Goal: Transaction & Acquisition: Purchase product/service

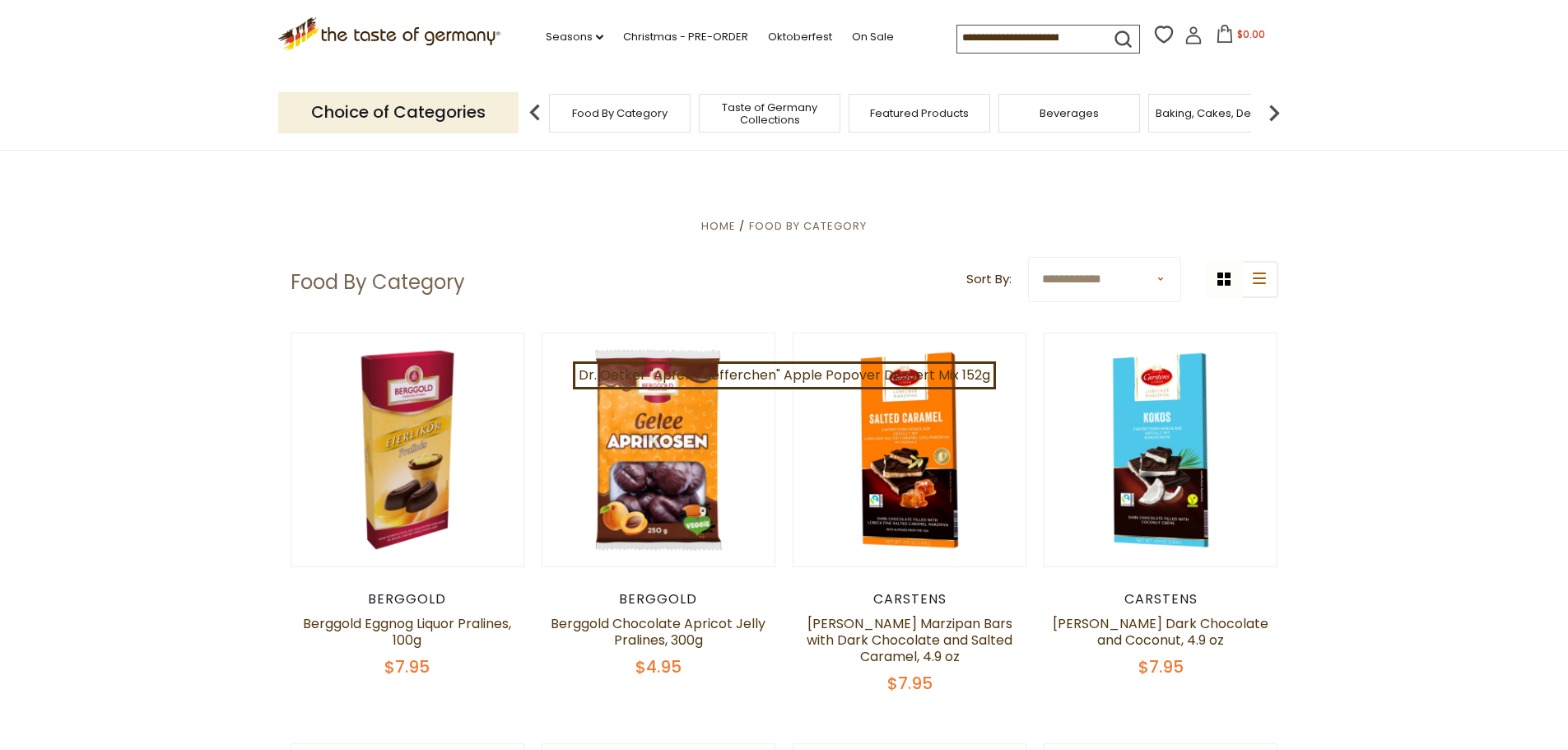
click at [1278, 115] on img at bounding box center [1275, 113] width 33 height 33
click at [1083, 116] on span "Candy" at bounding box center [1083, 113] width 35 height 13
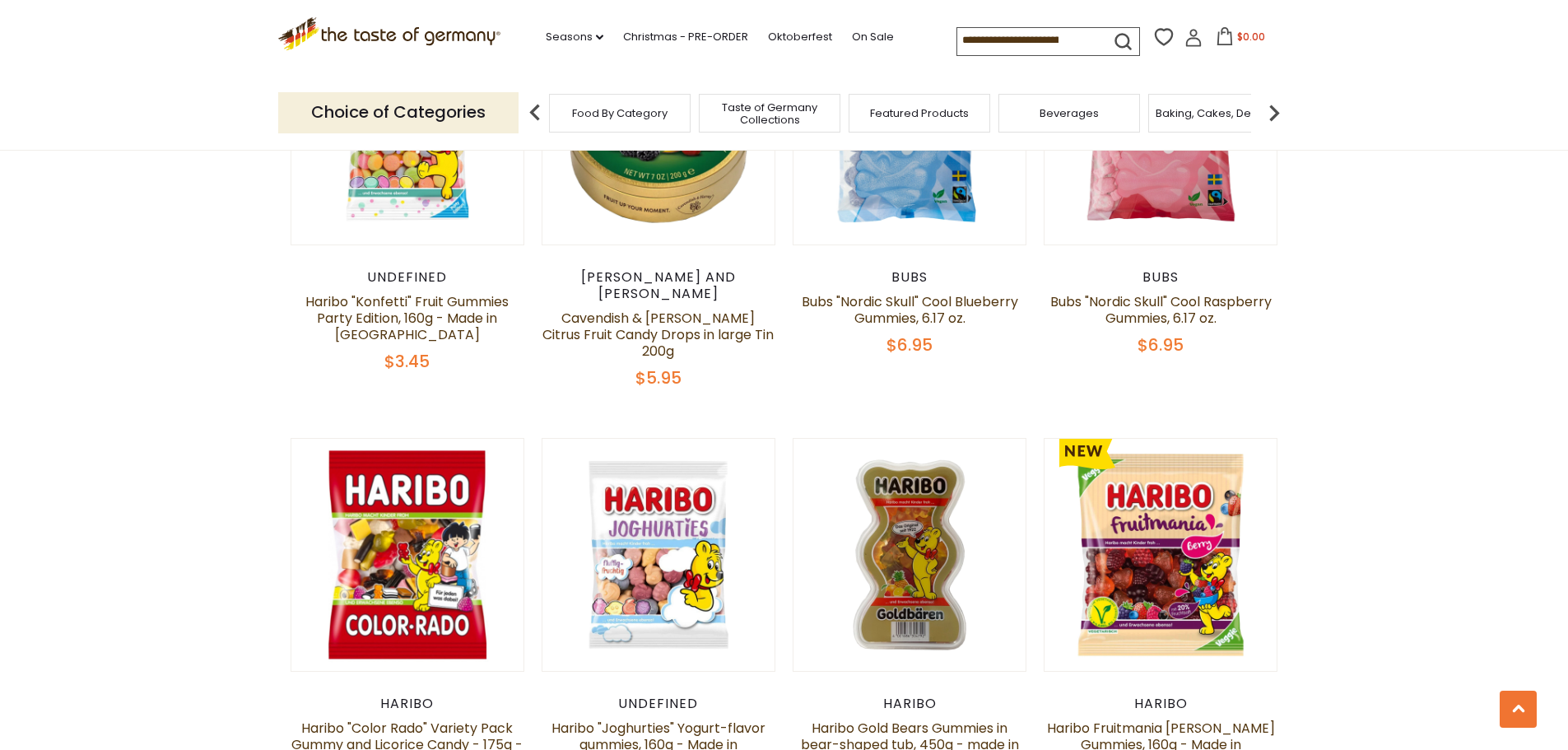
scroll to position [3211, 0]
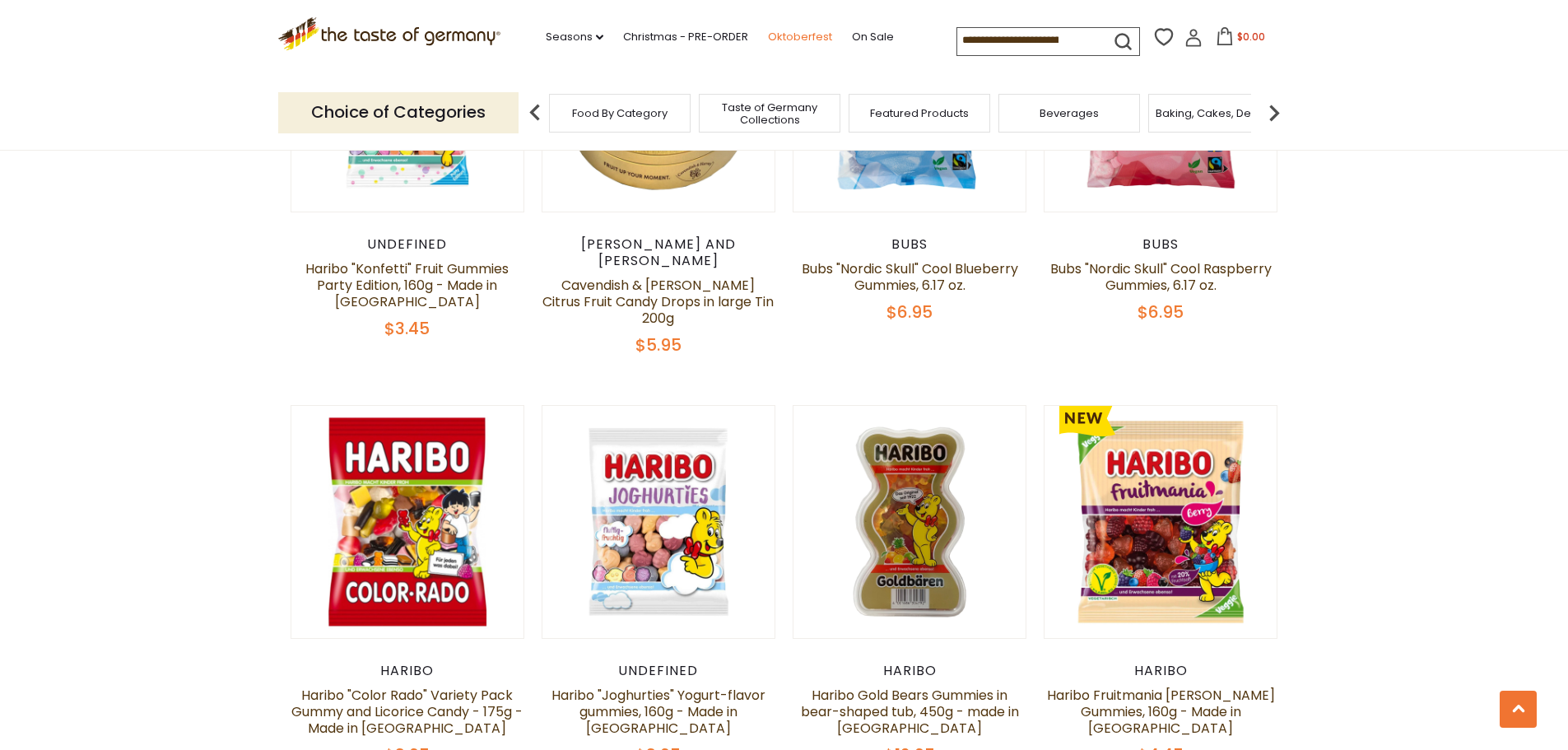
click at [780, 32] on link "Oktoberfest" at bounding box center [801, 37] width 64 height 18
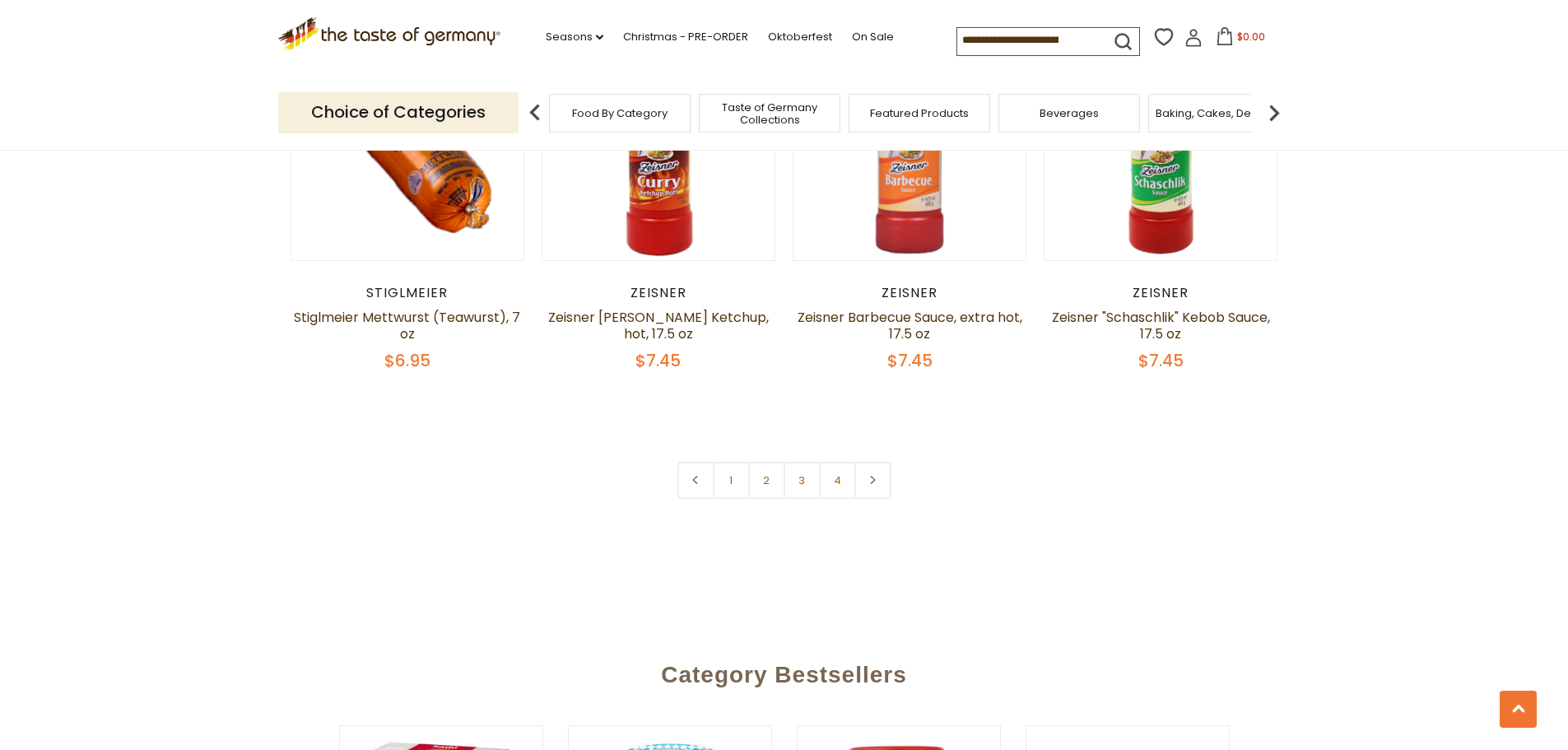
scroll to position [4035, 0]
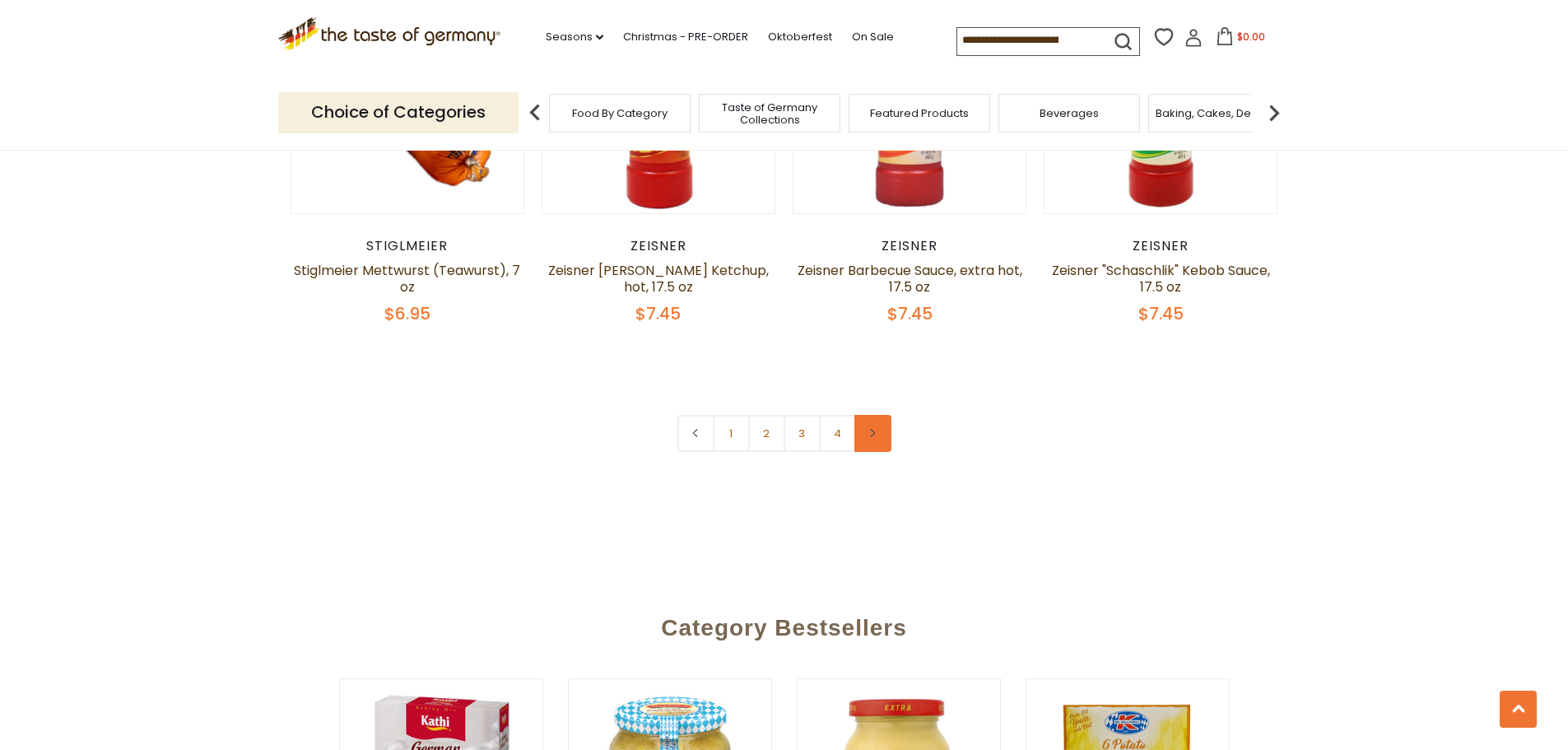
click at [872, 415] on link at bounding box center [873, 433] width 37 height 37
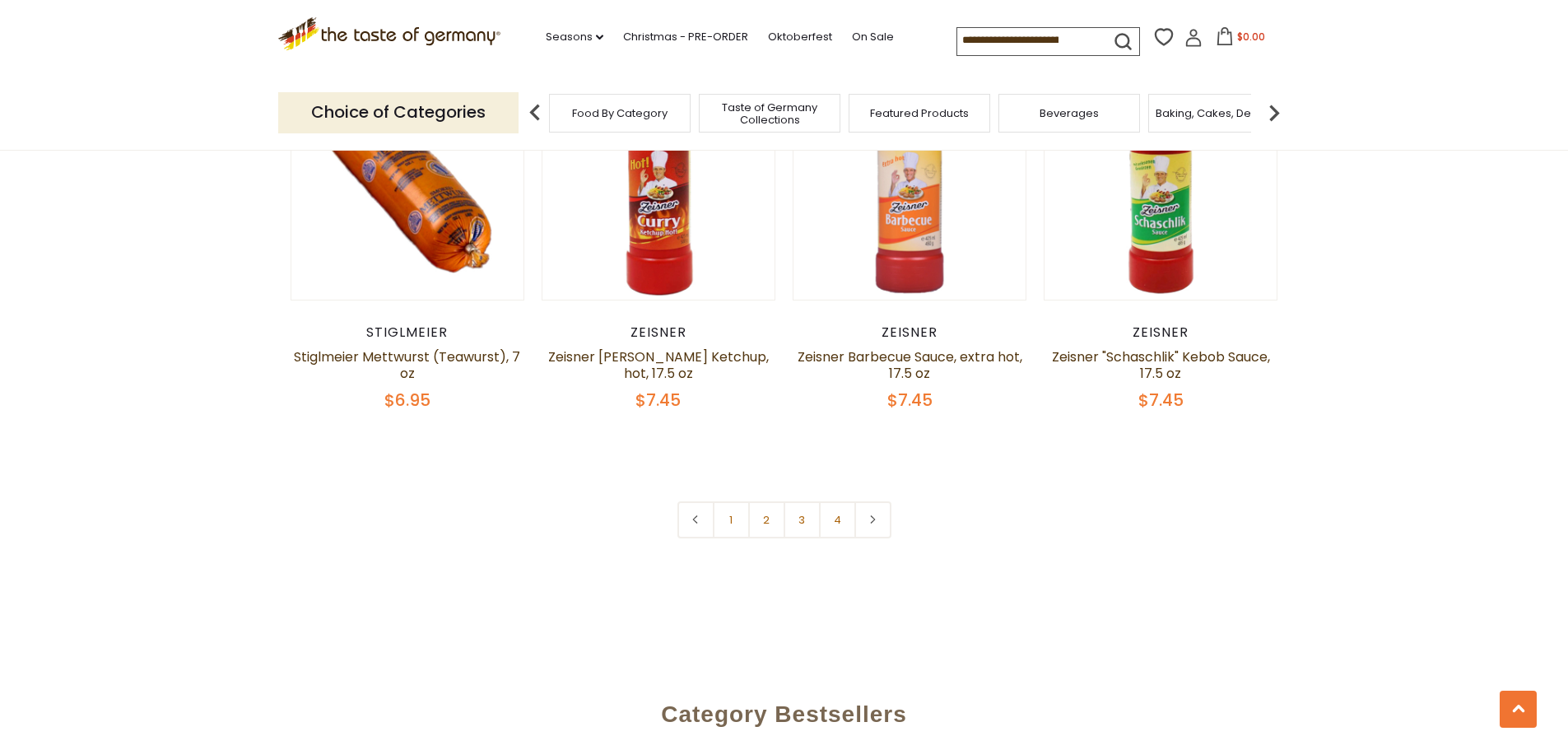
scroll to position [3952, 0]
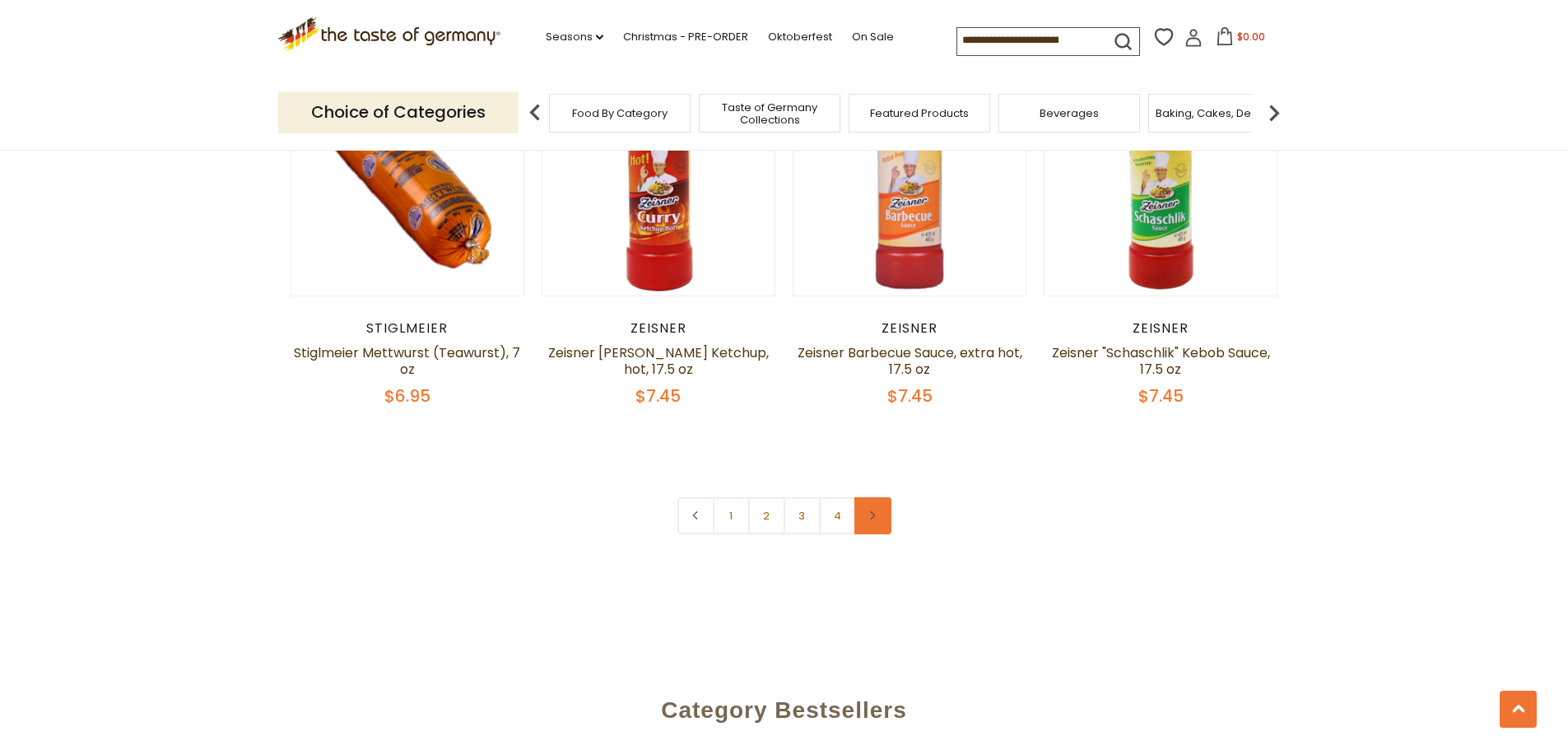
click at [877, 511] on icon at bounding box center [872, 515] width 10 height 8
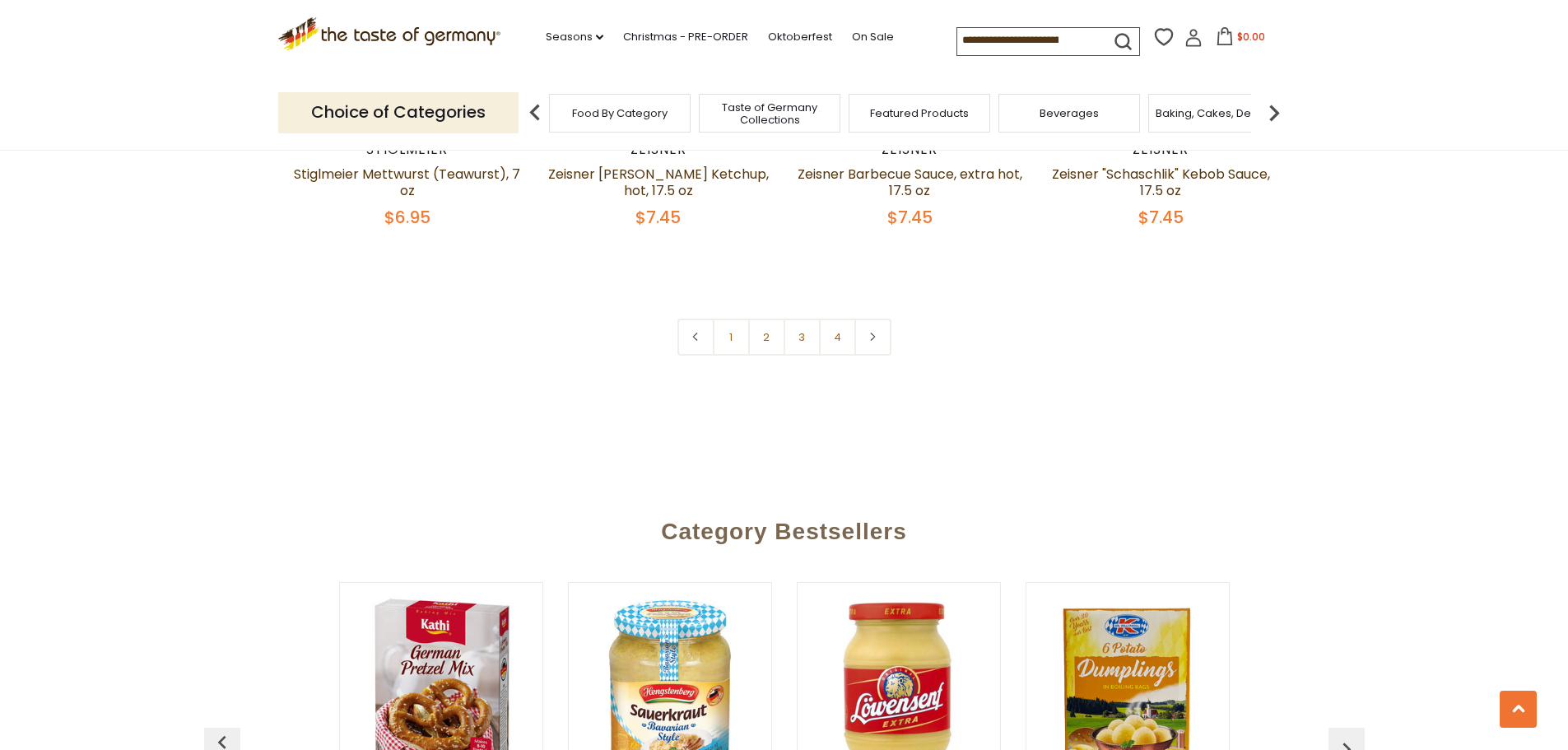
scroll to position [4281, 0]
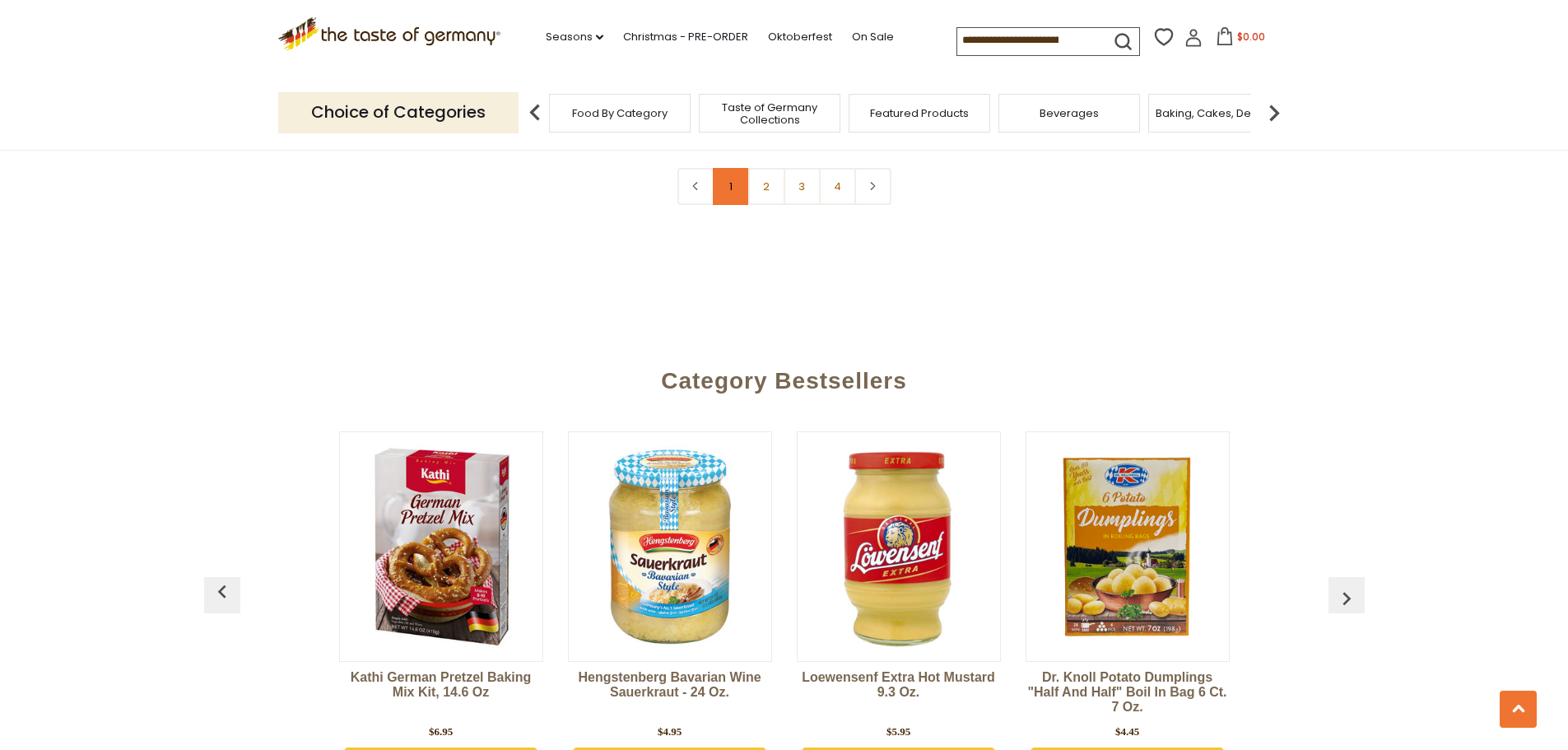
click at [726, 168] on link "1" at bounding box center [732, 187] width 37 height 37
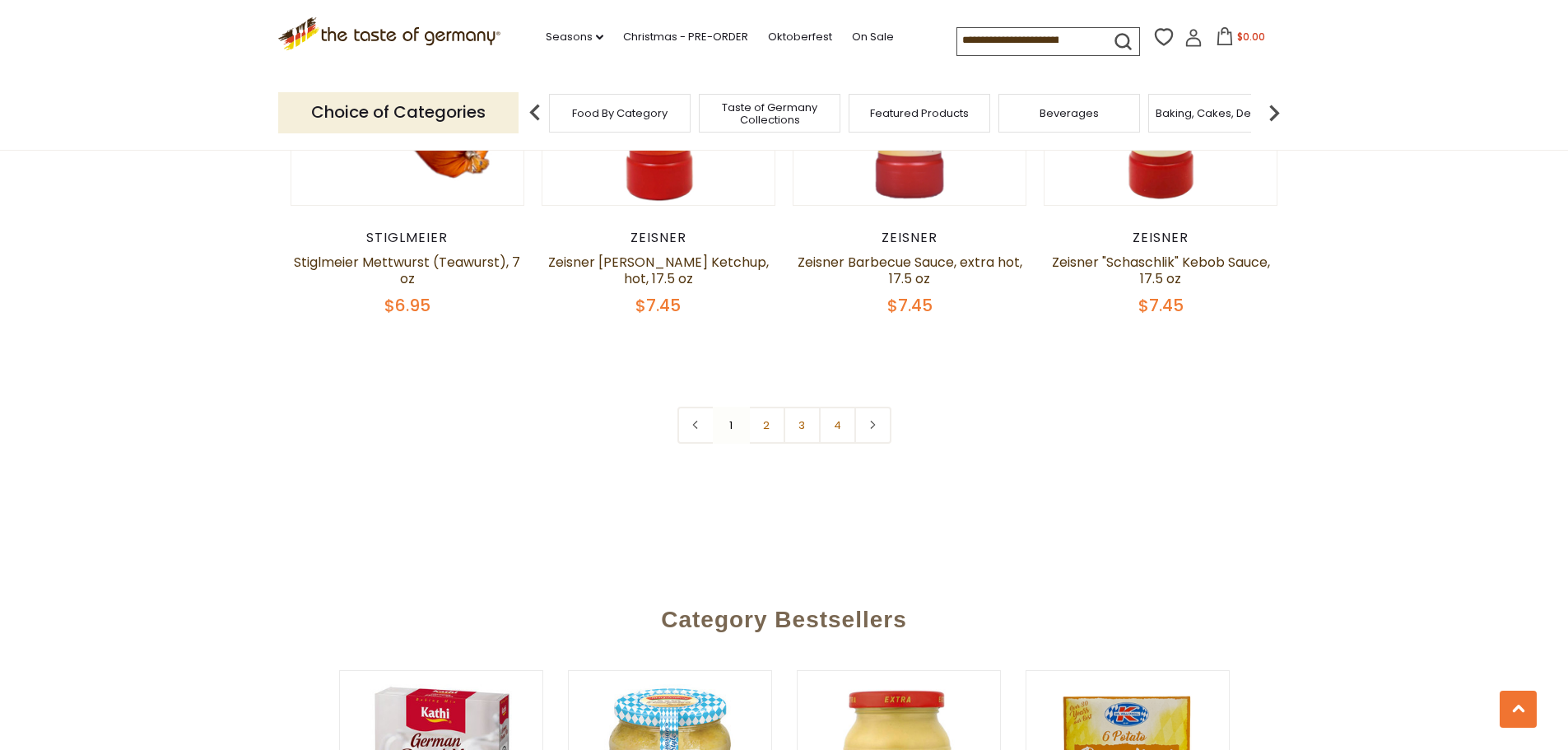
scroll to position [4189, 0]
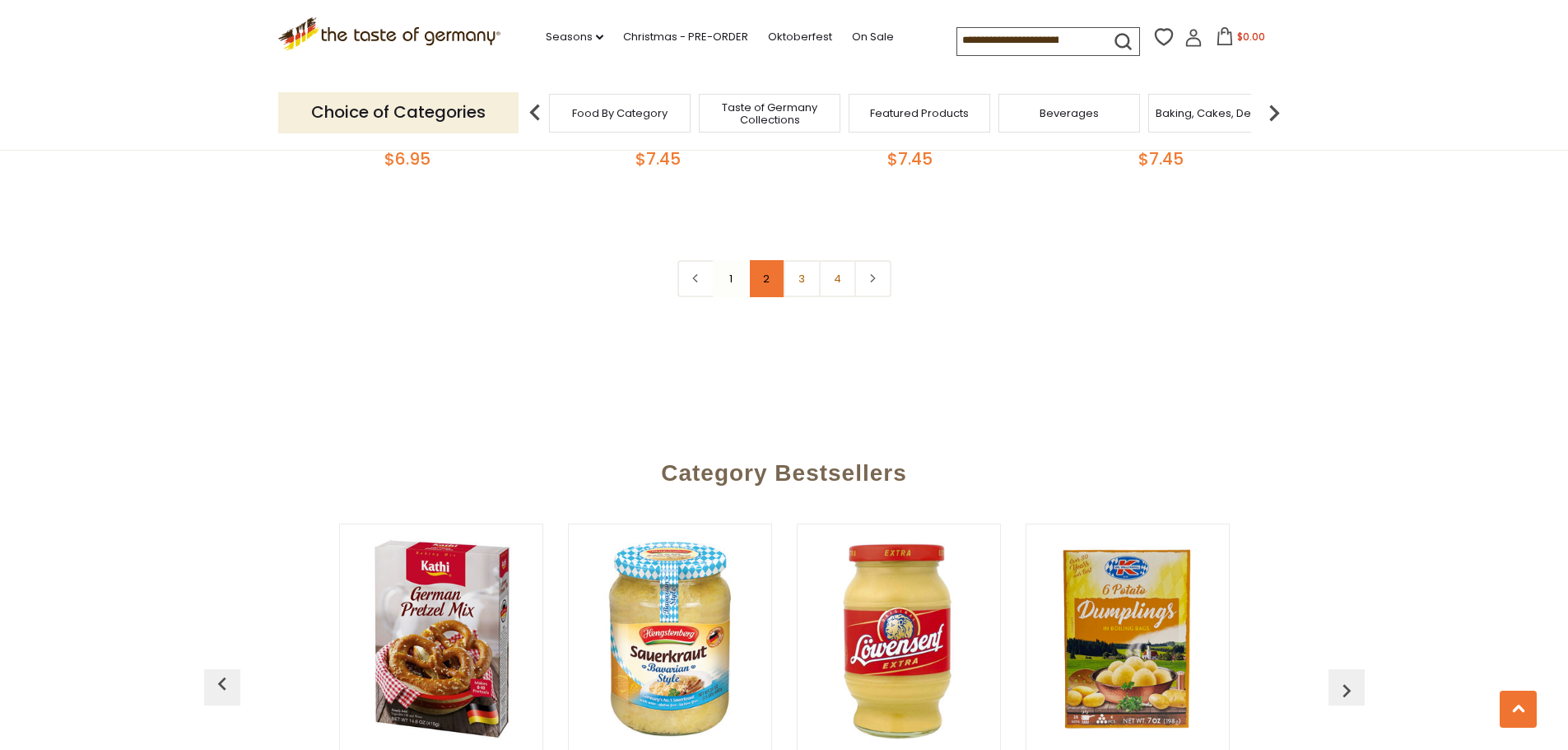
click at [763, 260] on link "2" at bounding box center [767, 279] width 37 height 37
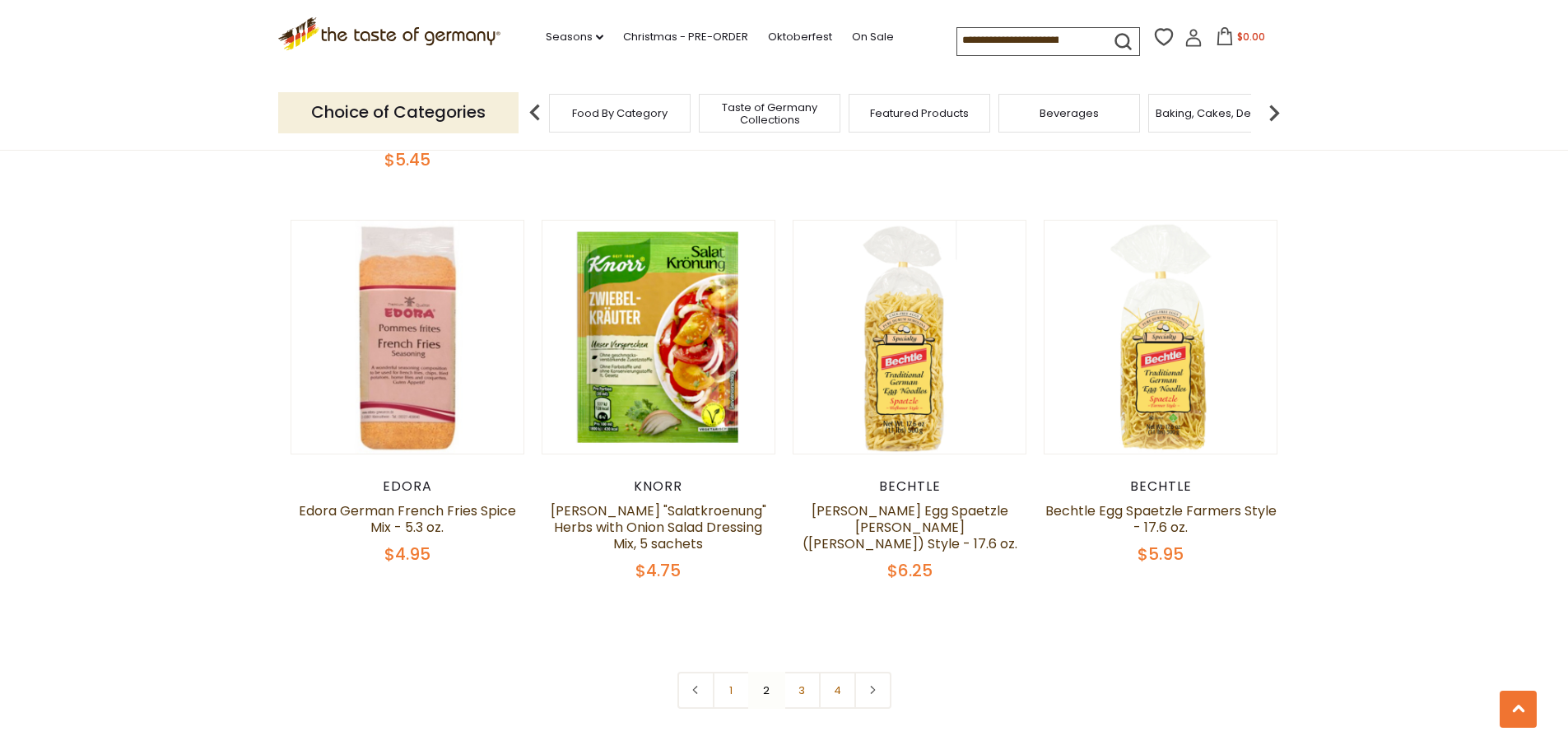
scroll to position [4024, 0]
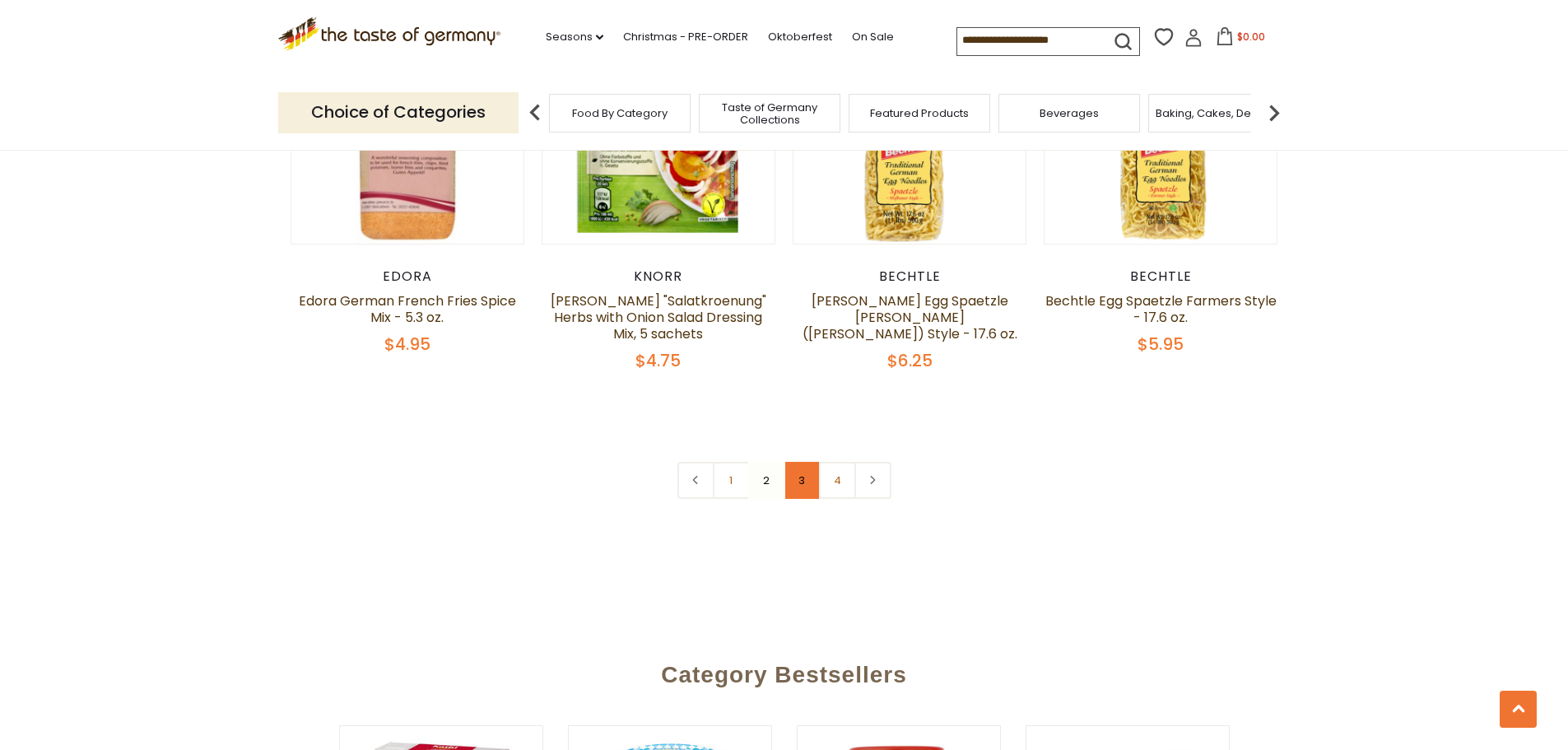
click at [801, 461] on link "3" at bounding box center [802, 480] width 37 height 37
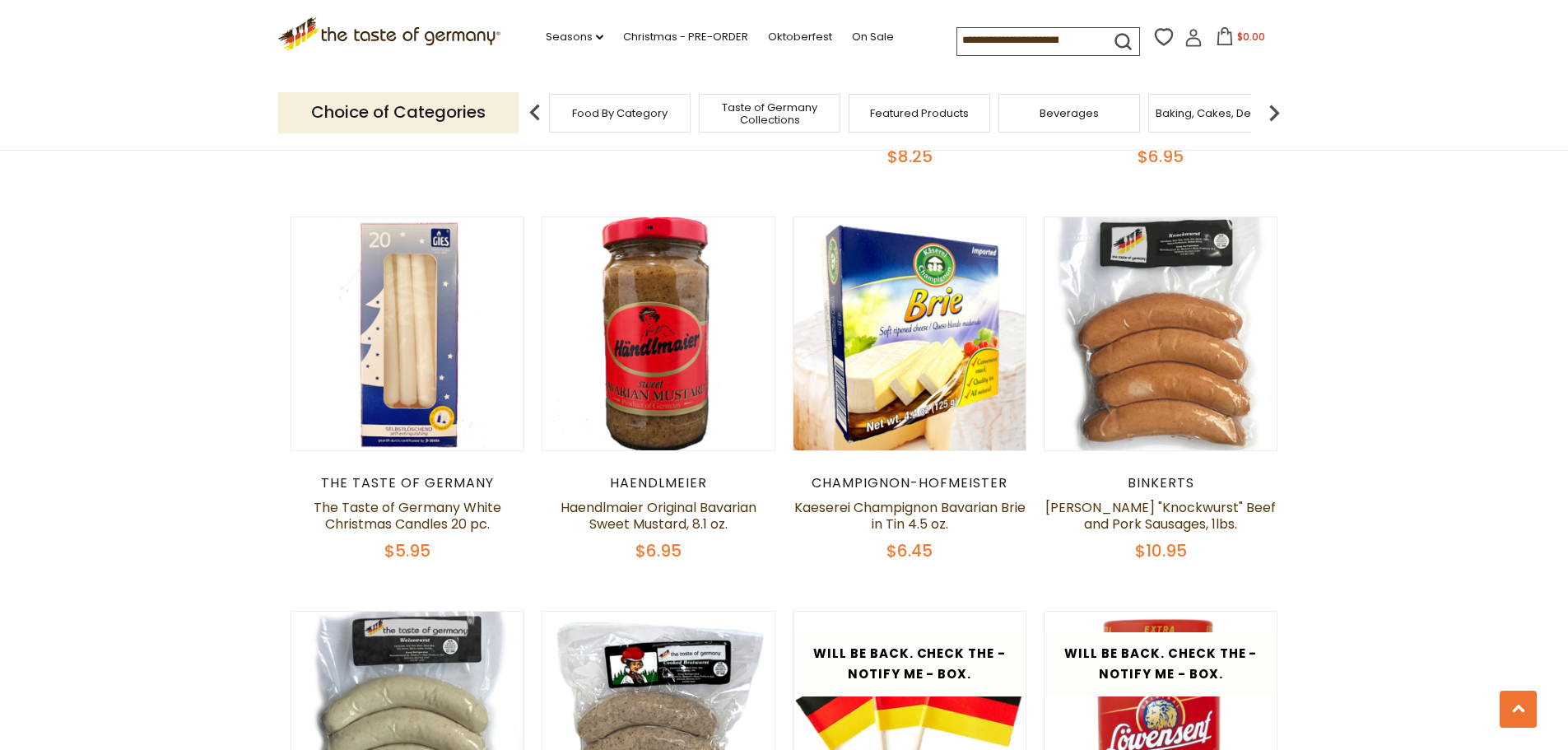
scroll to position [2131, 0]
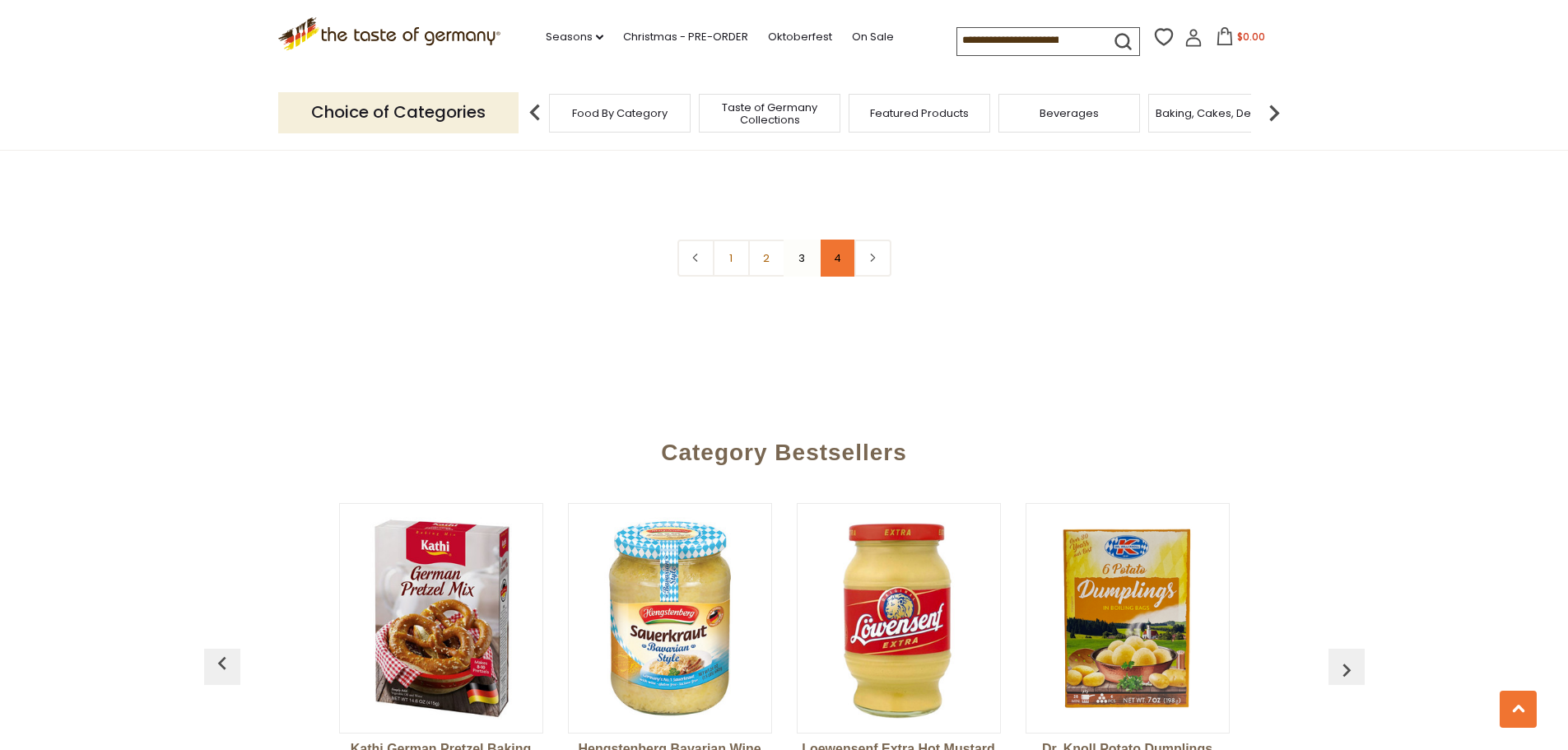
click at [834, 240] on link "4" at bounding box center [837, 258] width 37 height 37
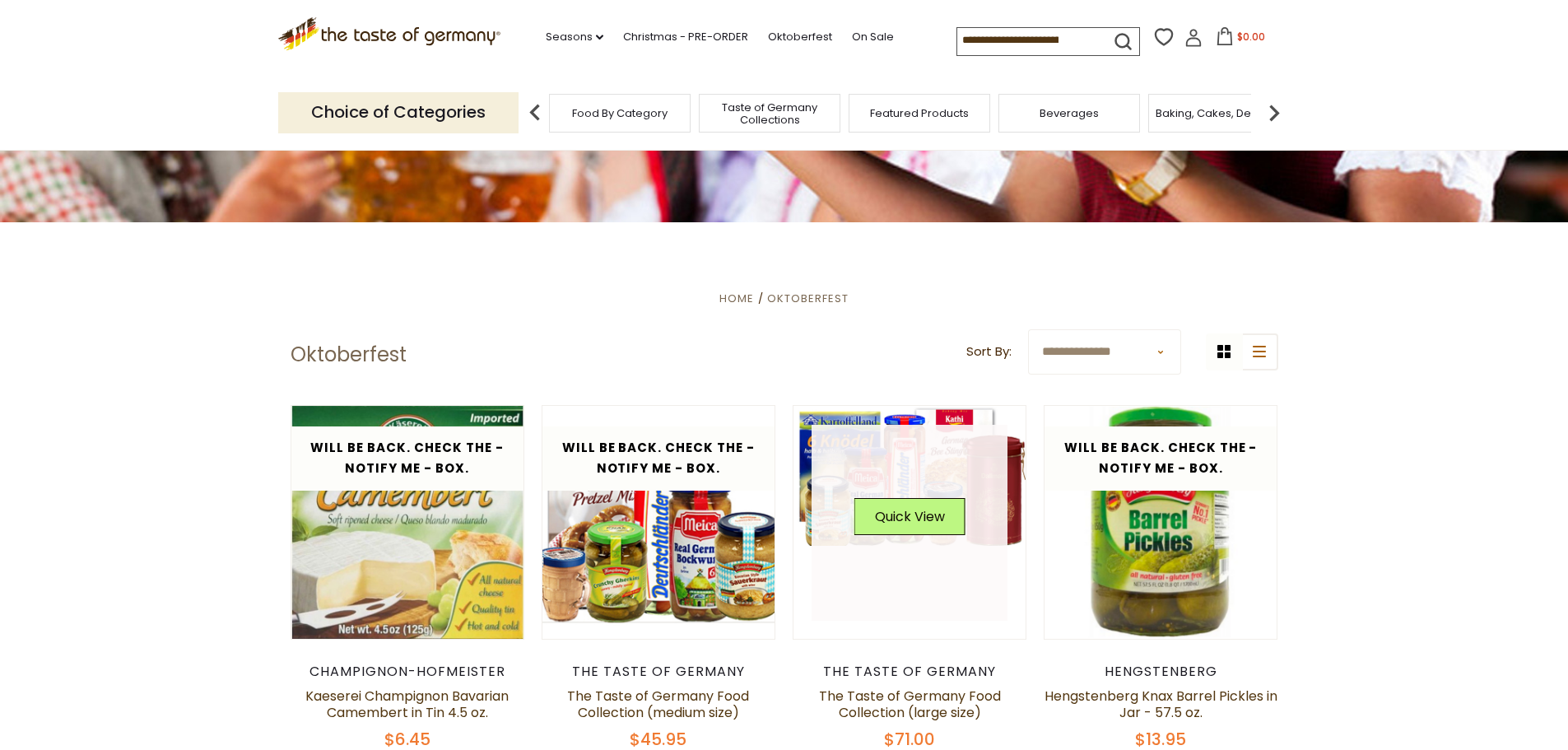
scroll to position [0, 0]
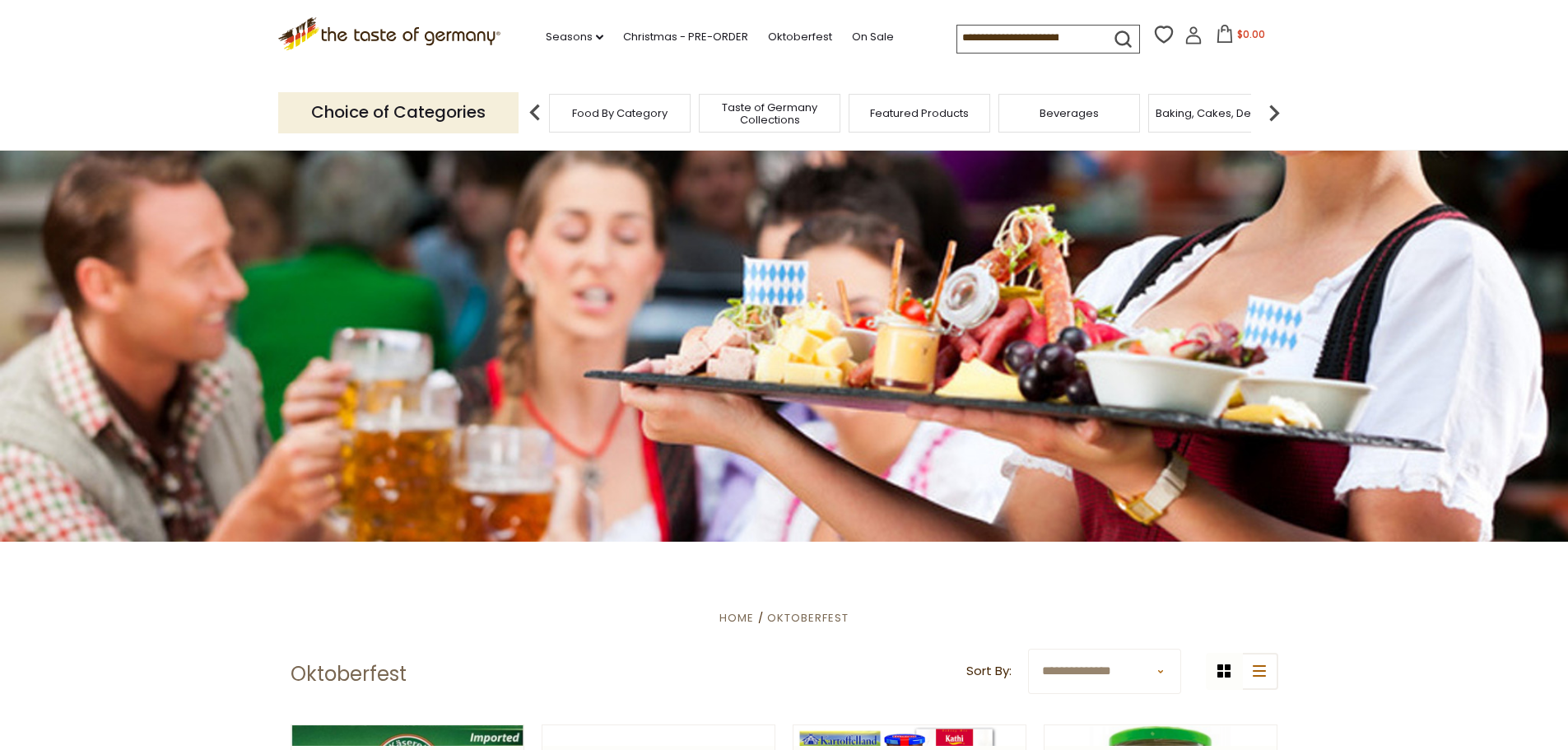
click at [1275, 113] on img at bounding box center [1275, 113] width 33 height 33
click at [1086, 116] on span "Candy" at bounding box center [1083, 113] width 35 height 13
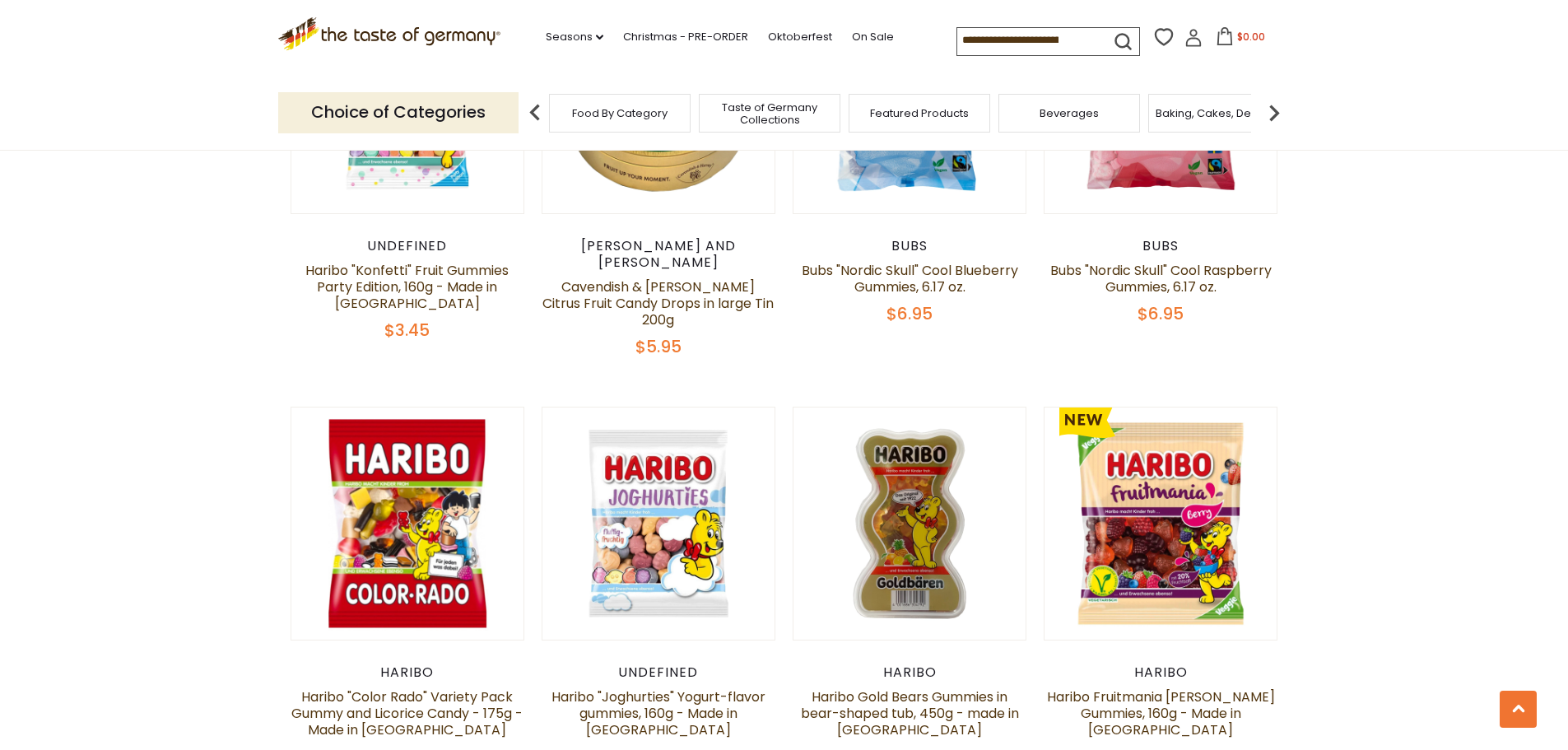
scroll to position [3211, 0]
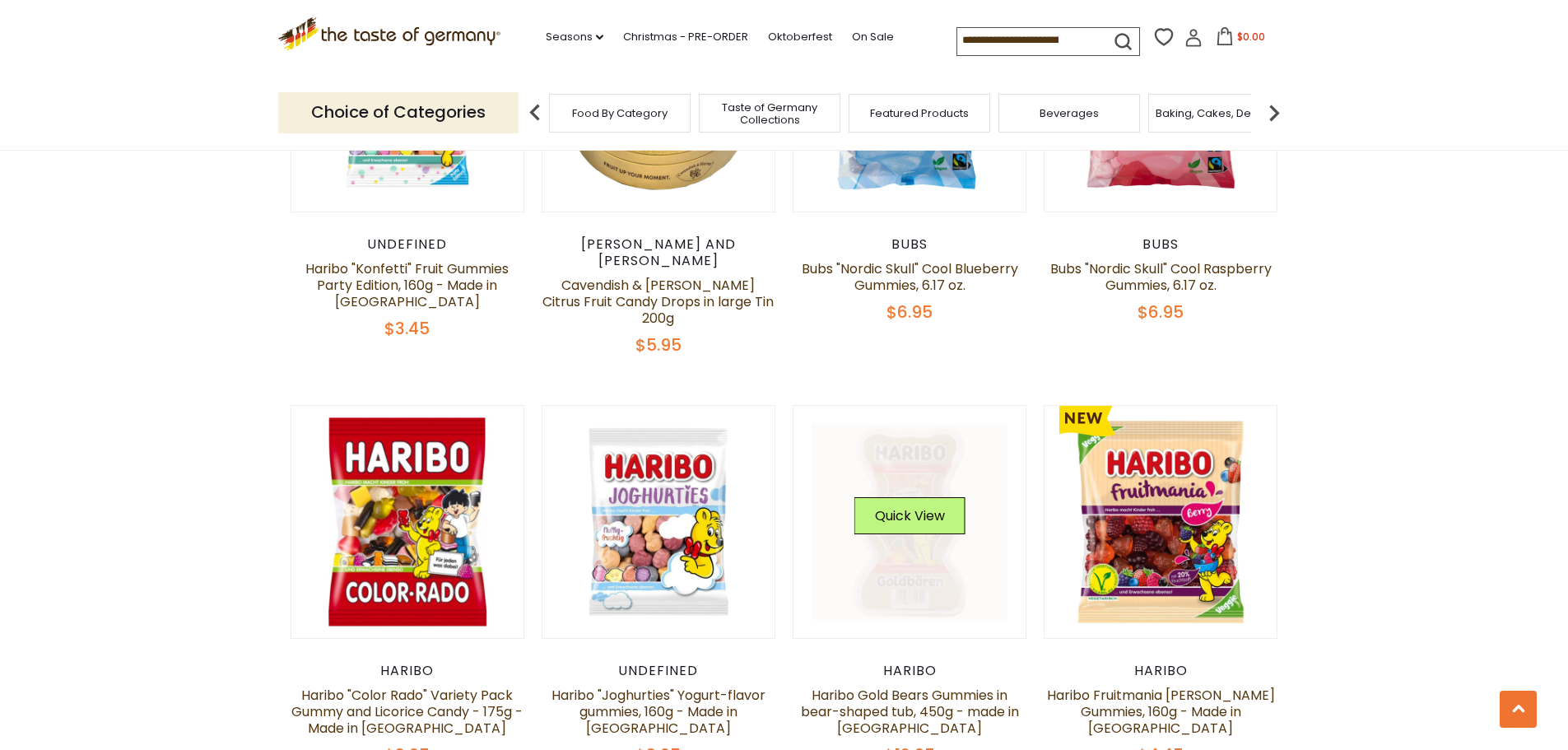
click at [896, 525] on link at bounding box center [910, 522] width 196 height 196
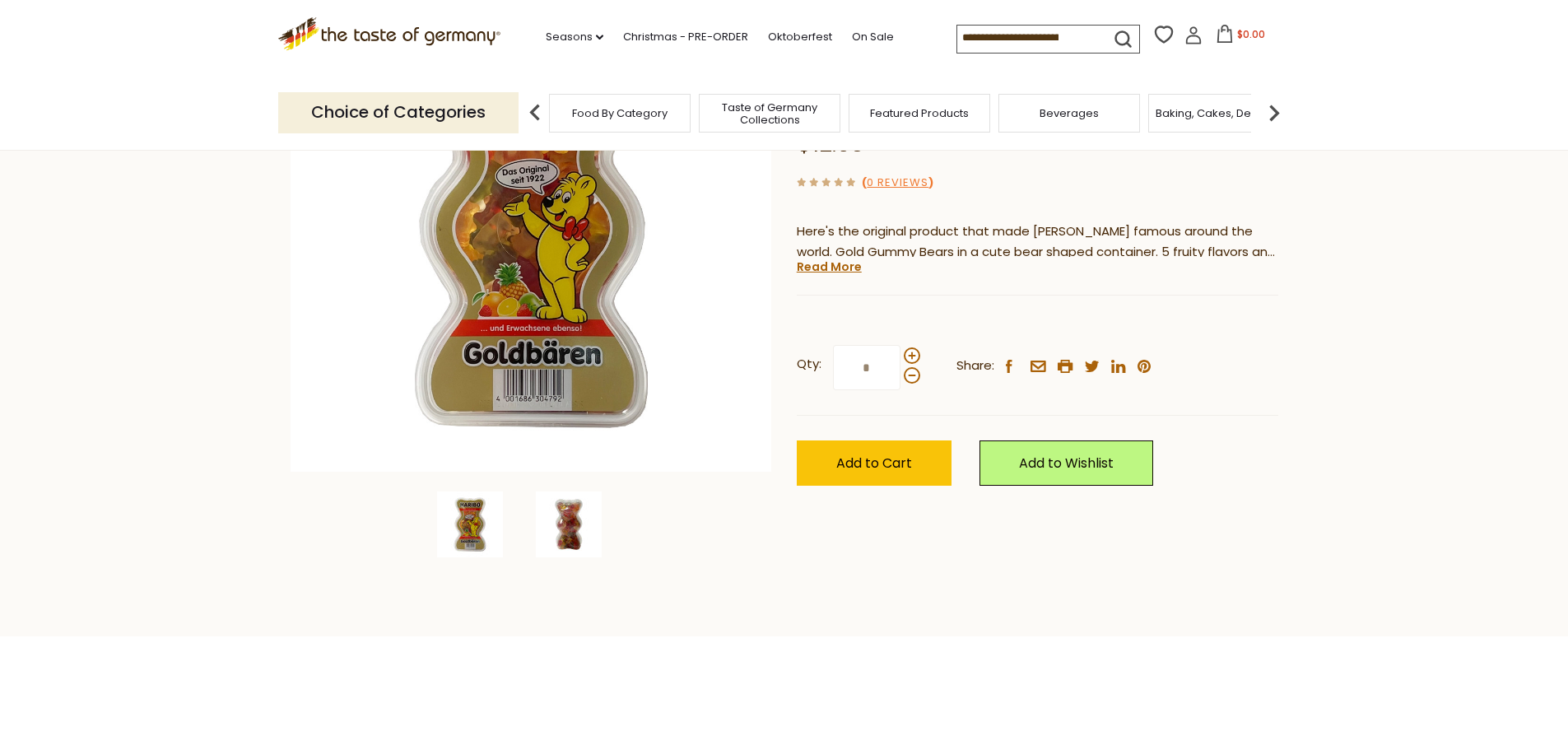
scroll to position [247, 0]
click at [569, 528] on img at bounding box center [569, 524] width 66 height 66
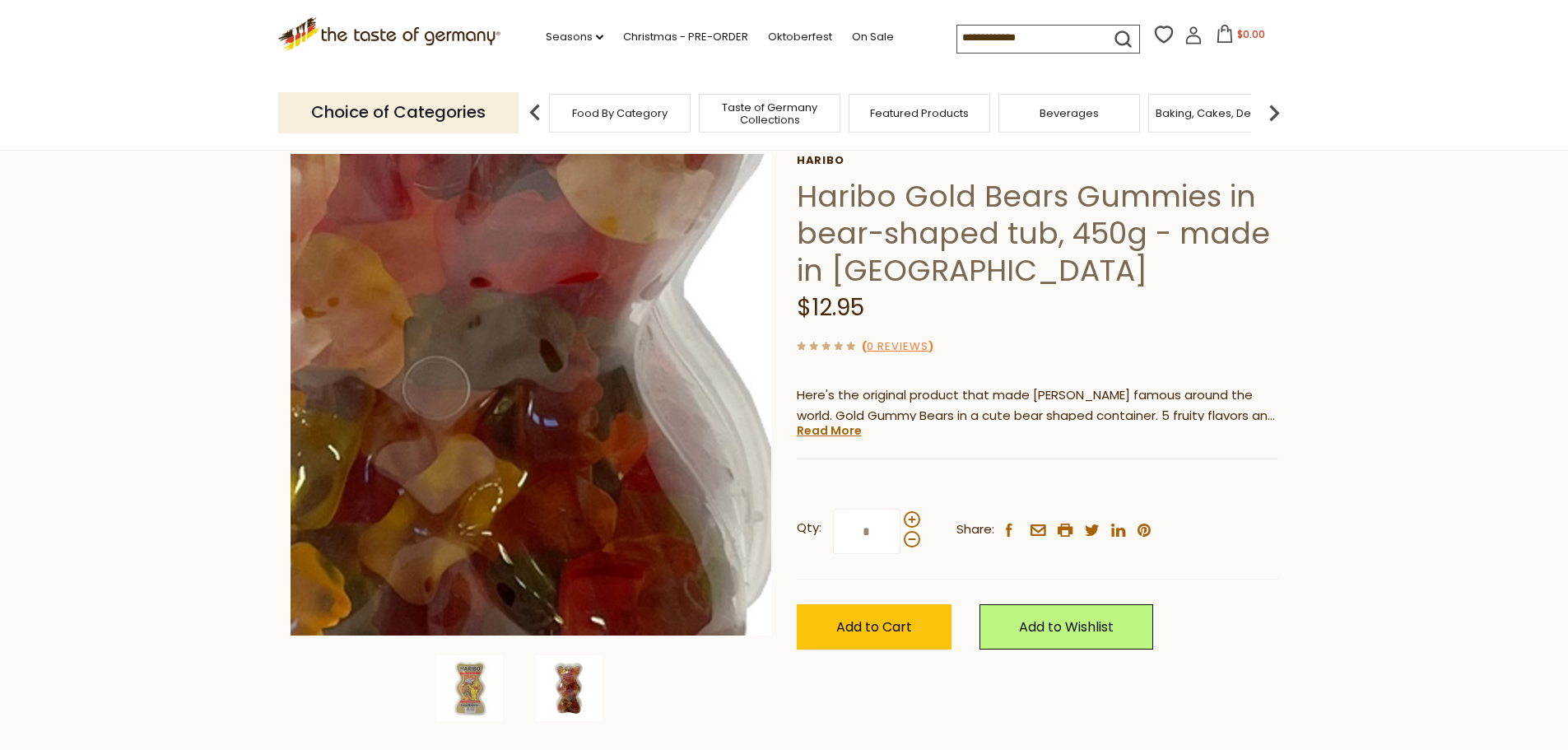
scroll to position [0, 0]
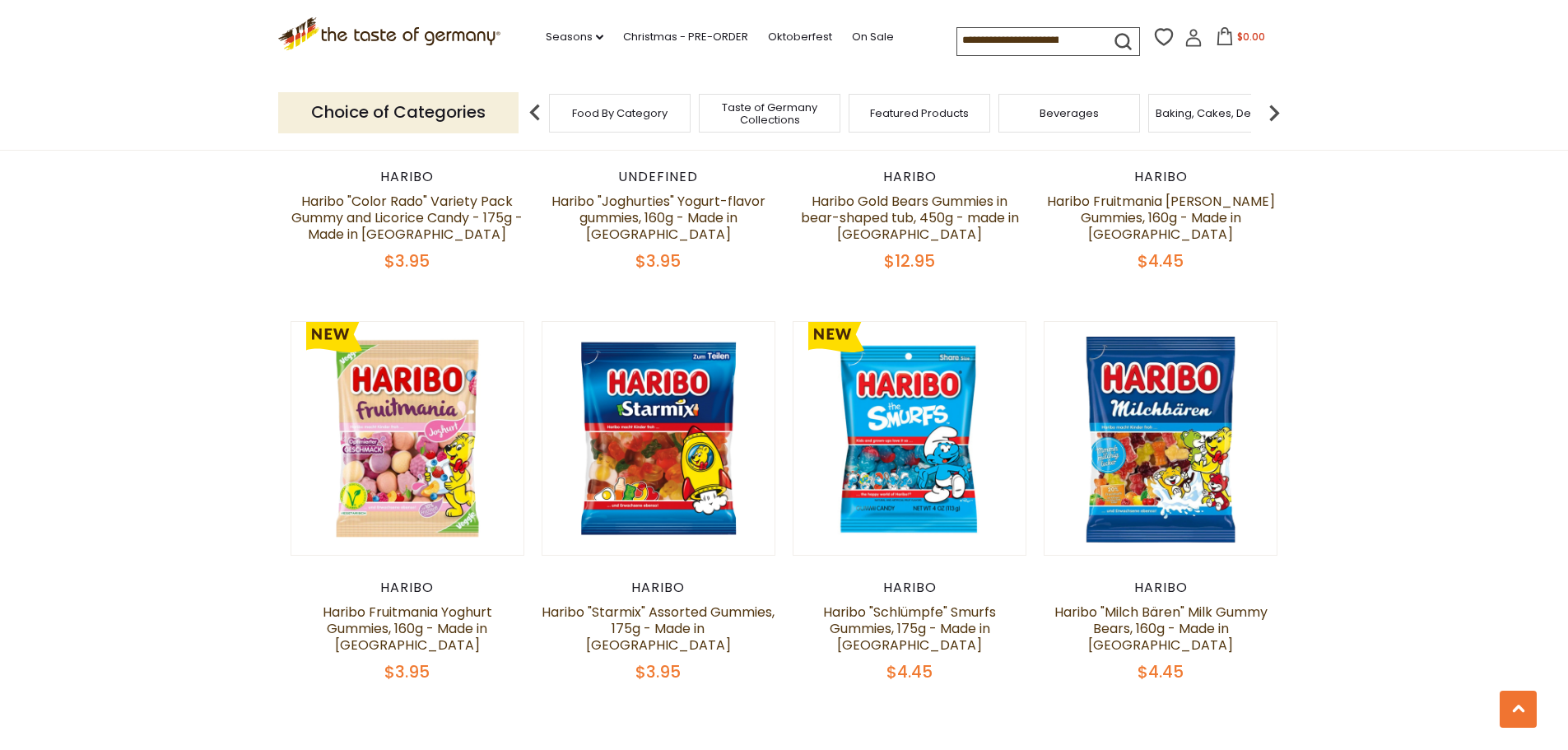
scroll to position [4035, 0]
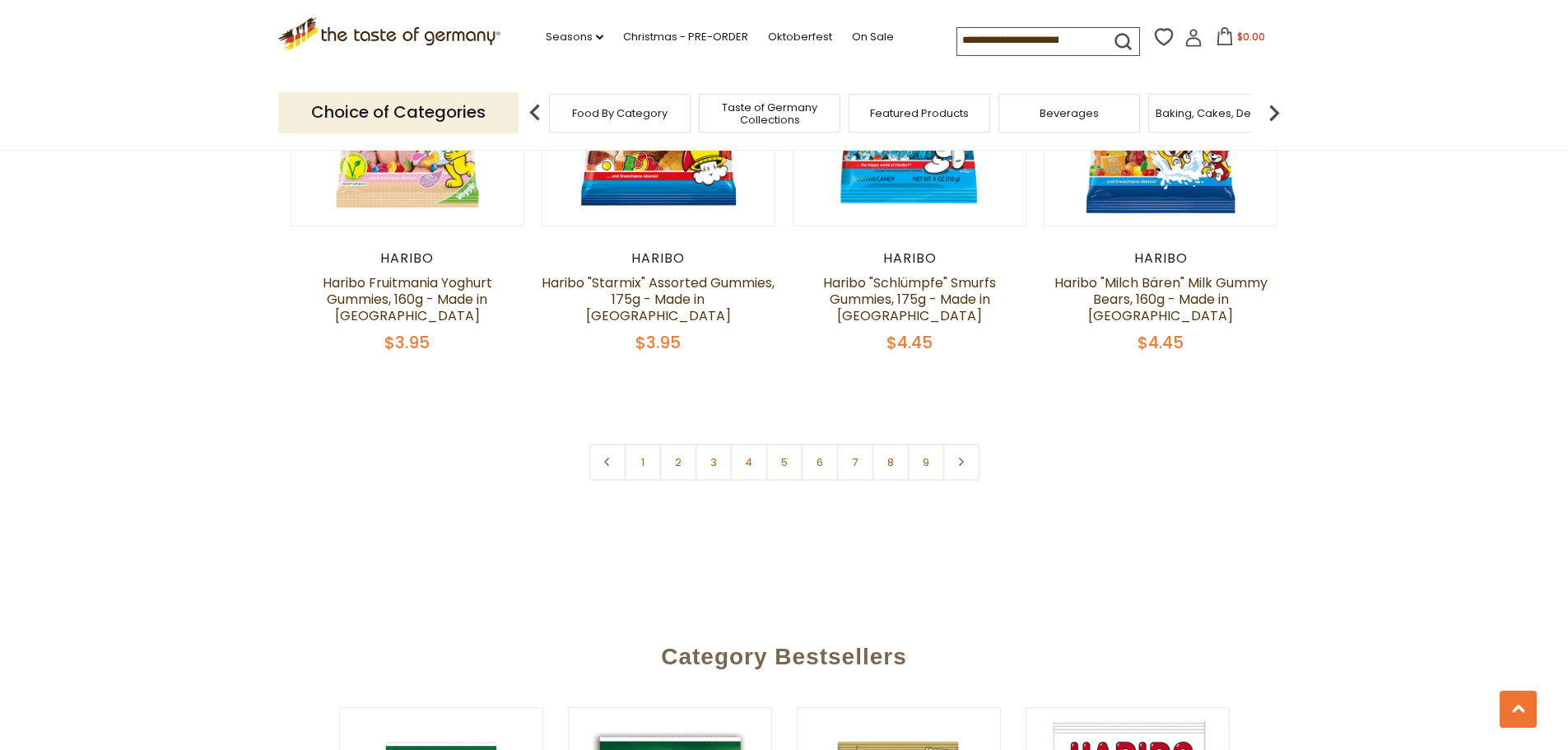
click at [960, 458] on icon at bounding box center [962, 461] width 10 height 8
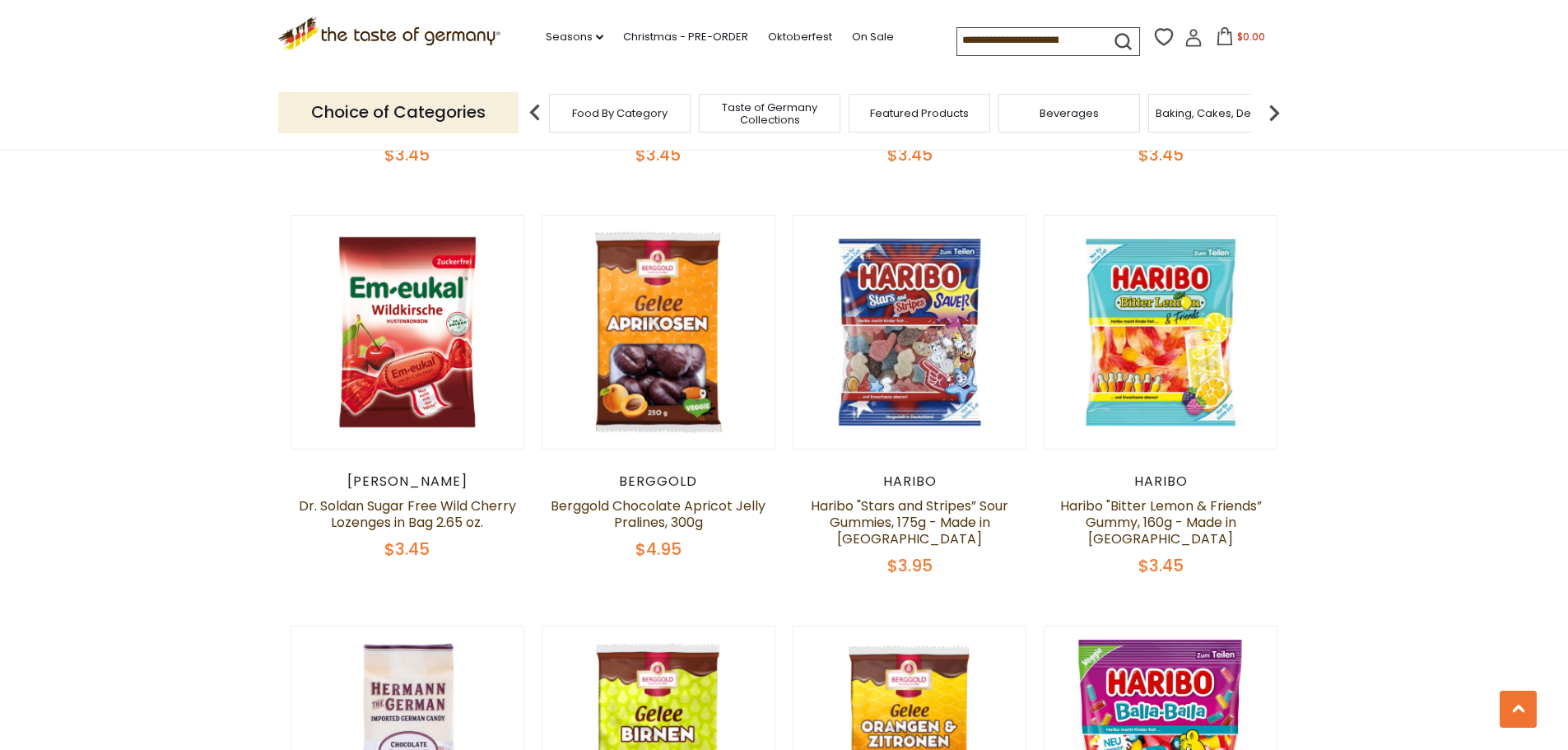
scroll to position [1152, 0]
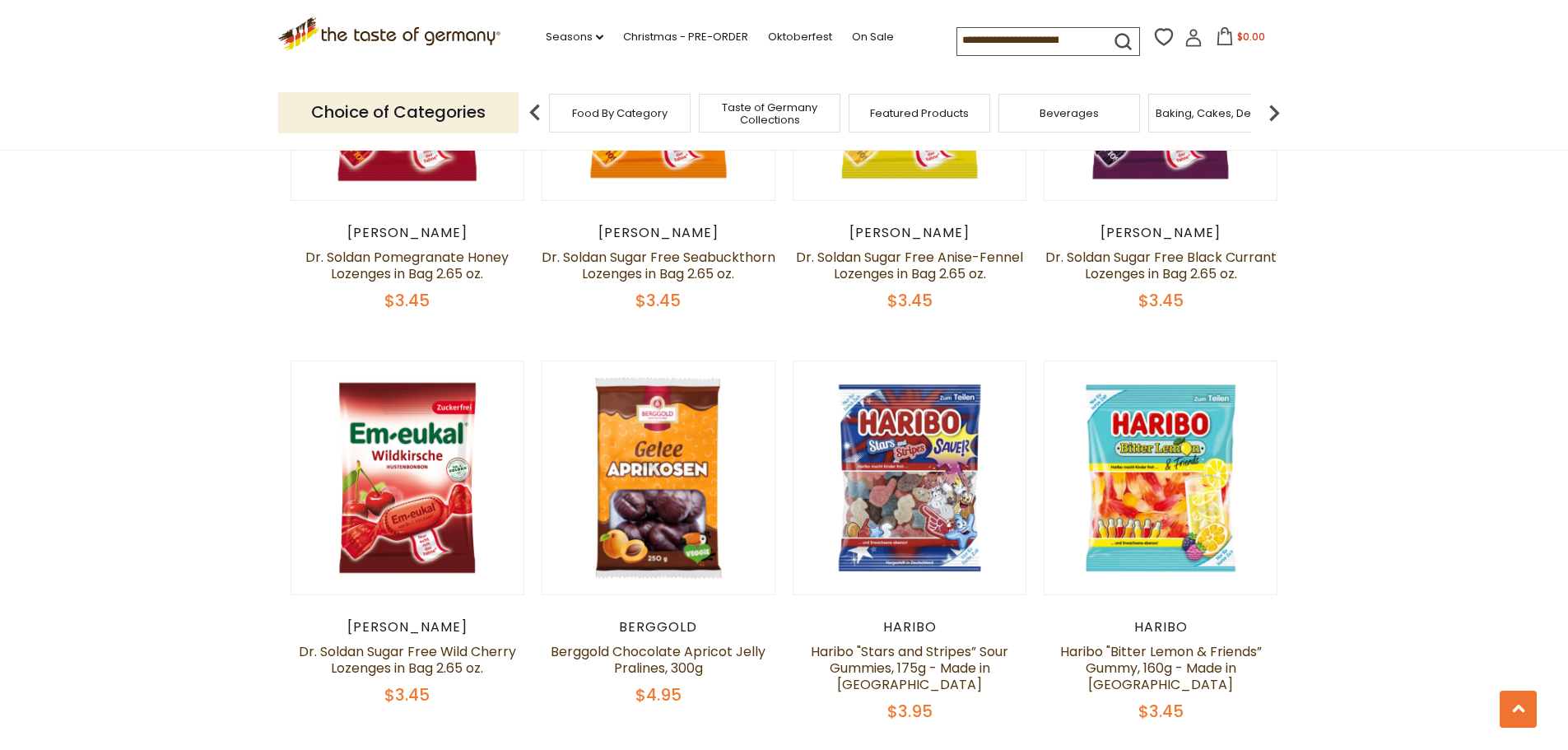
click at [1061, 46] on input at bounding box center [1027, 40] width 139 height 23
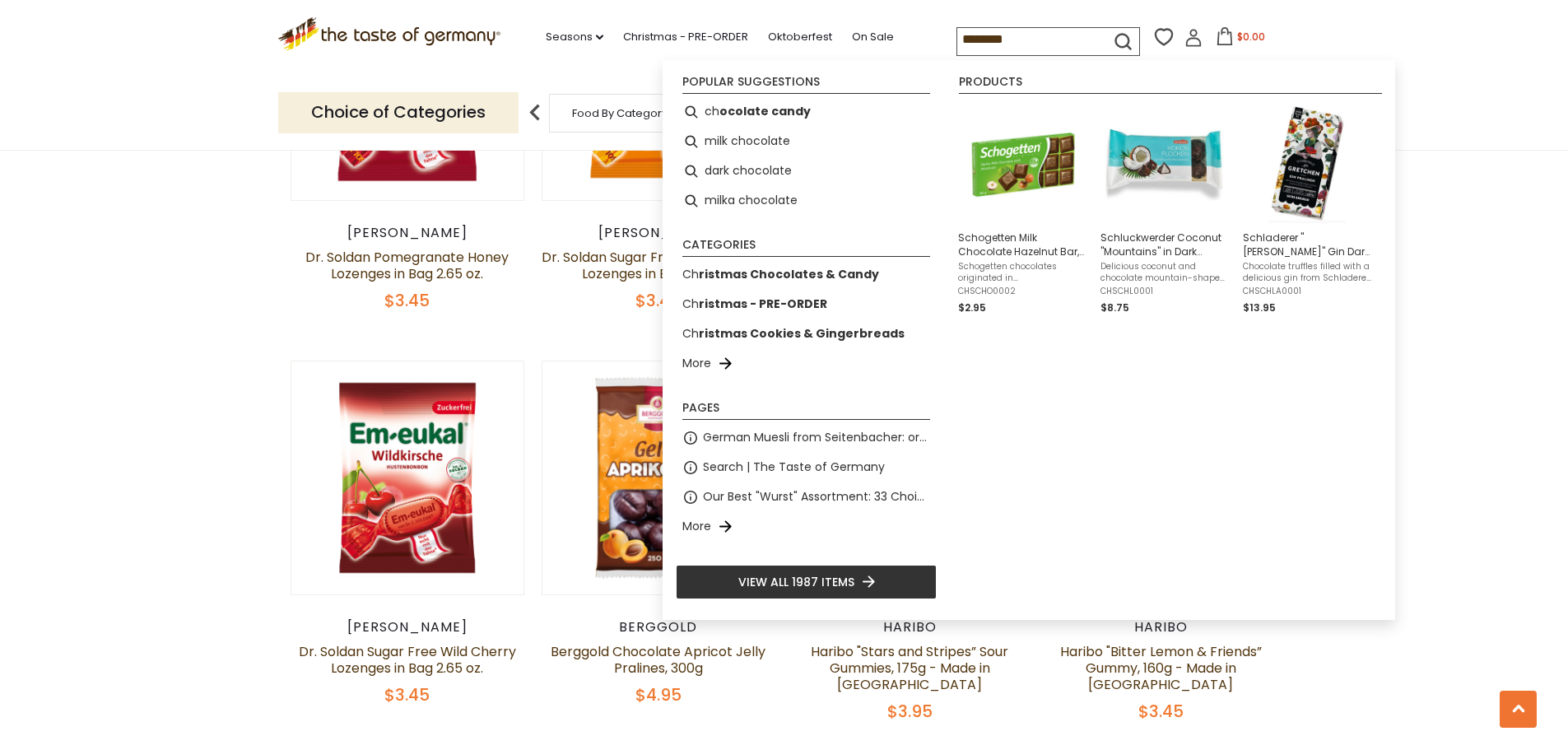
type input "*********"
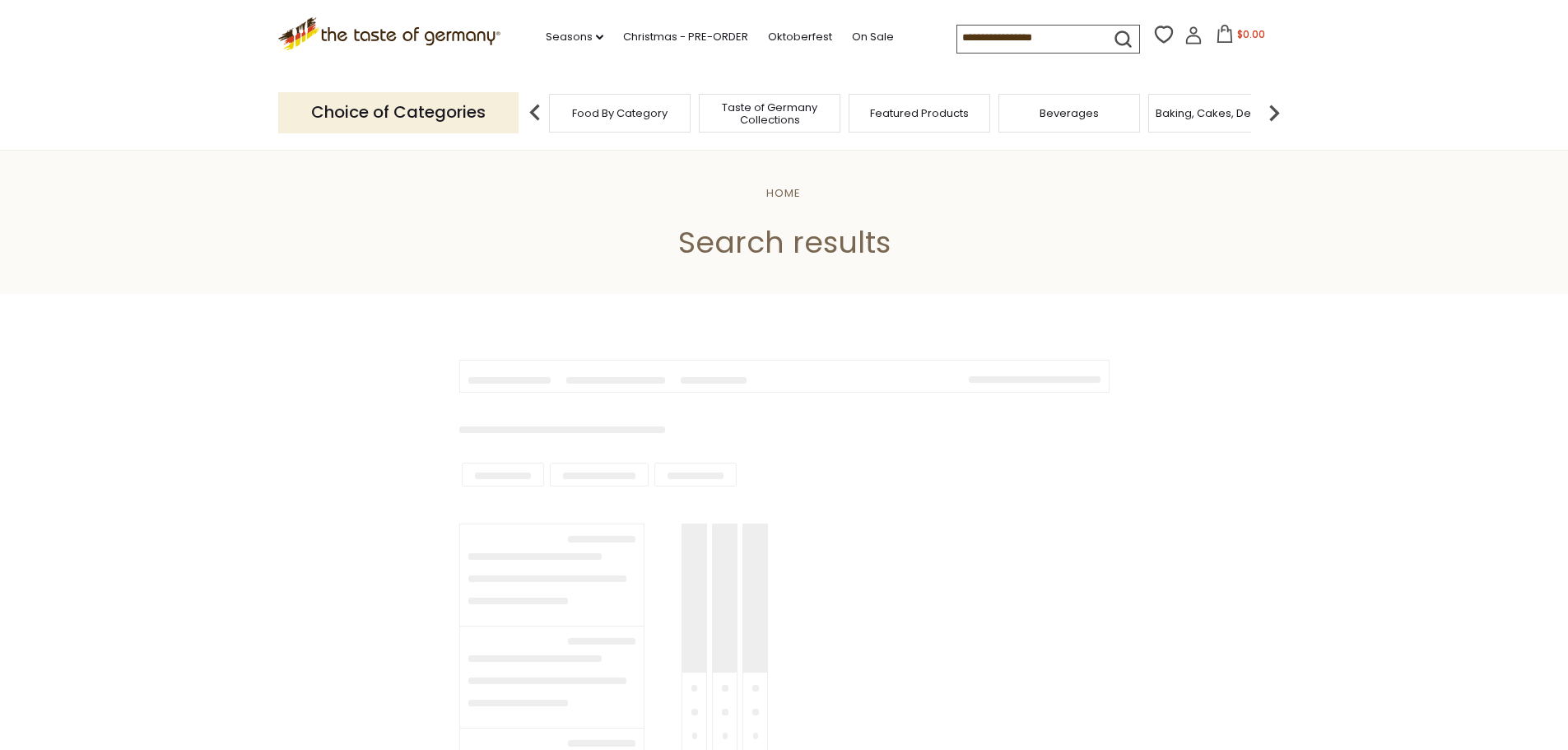
type input "*********"
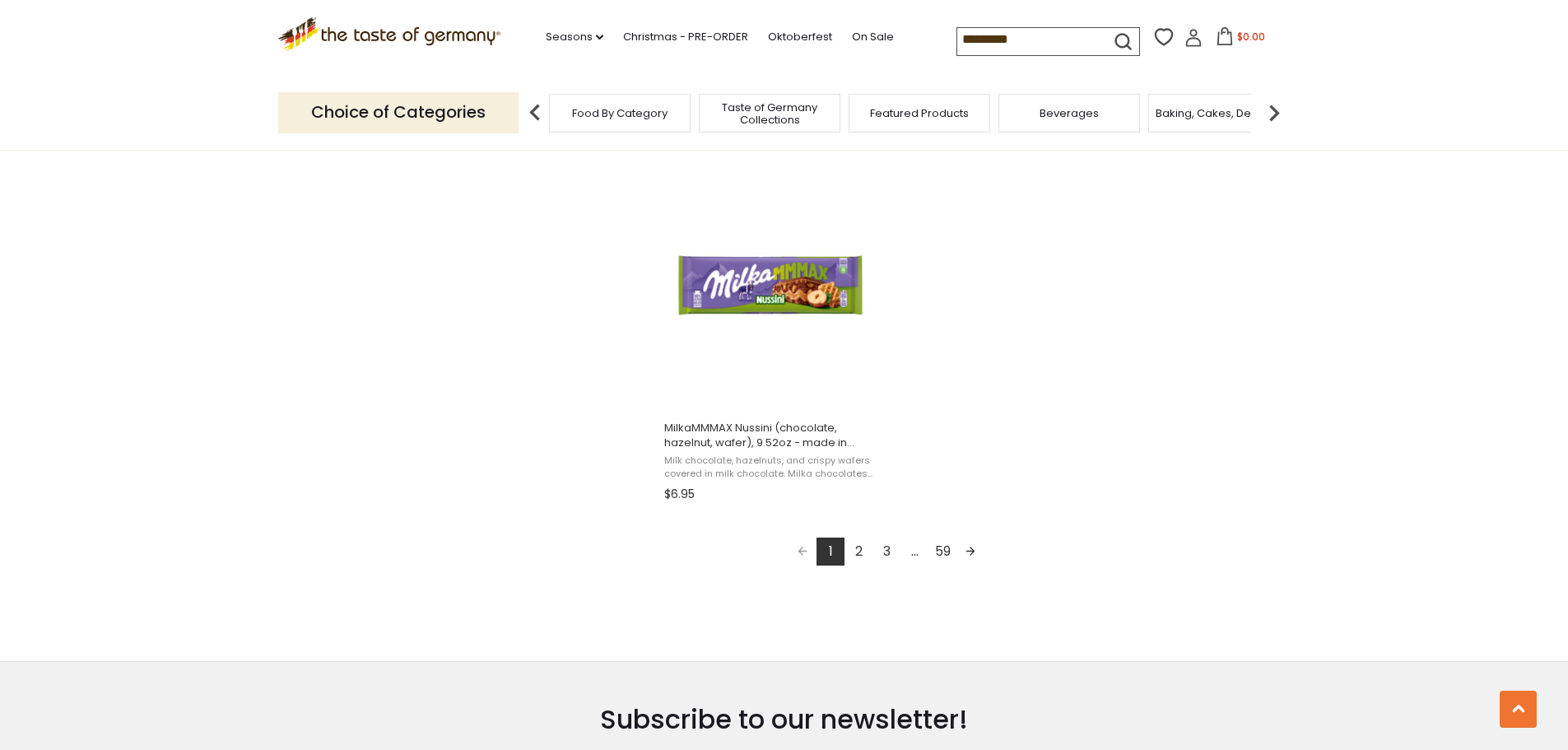
scroll to position [2881, 0]
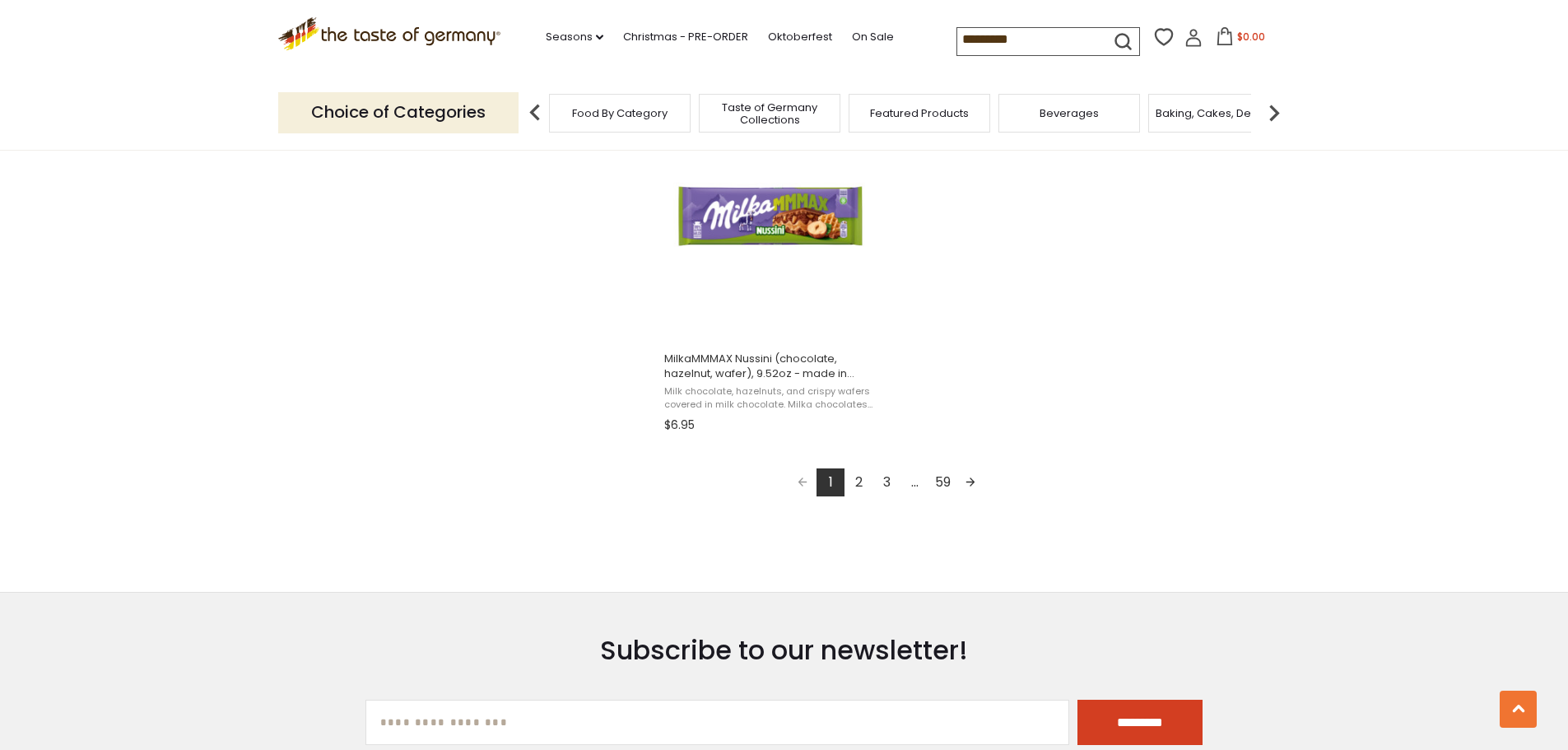
click at [859, 483] on link "2" at bounding box center [858, 482] width 28 height 28
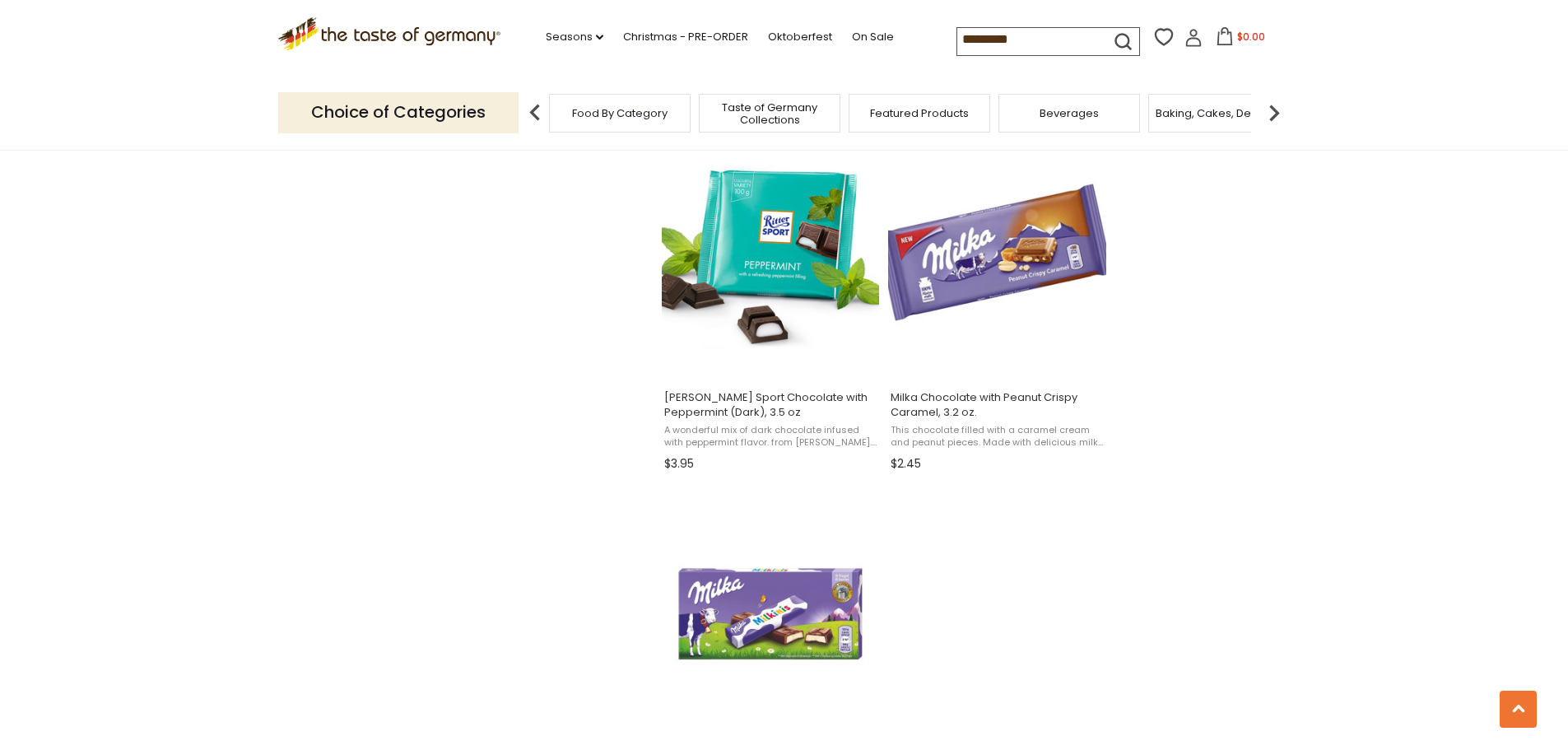
scroll to position [2717, 0]
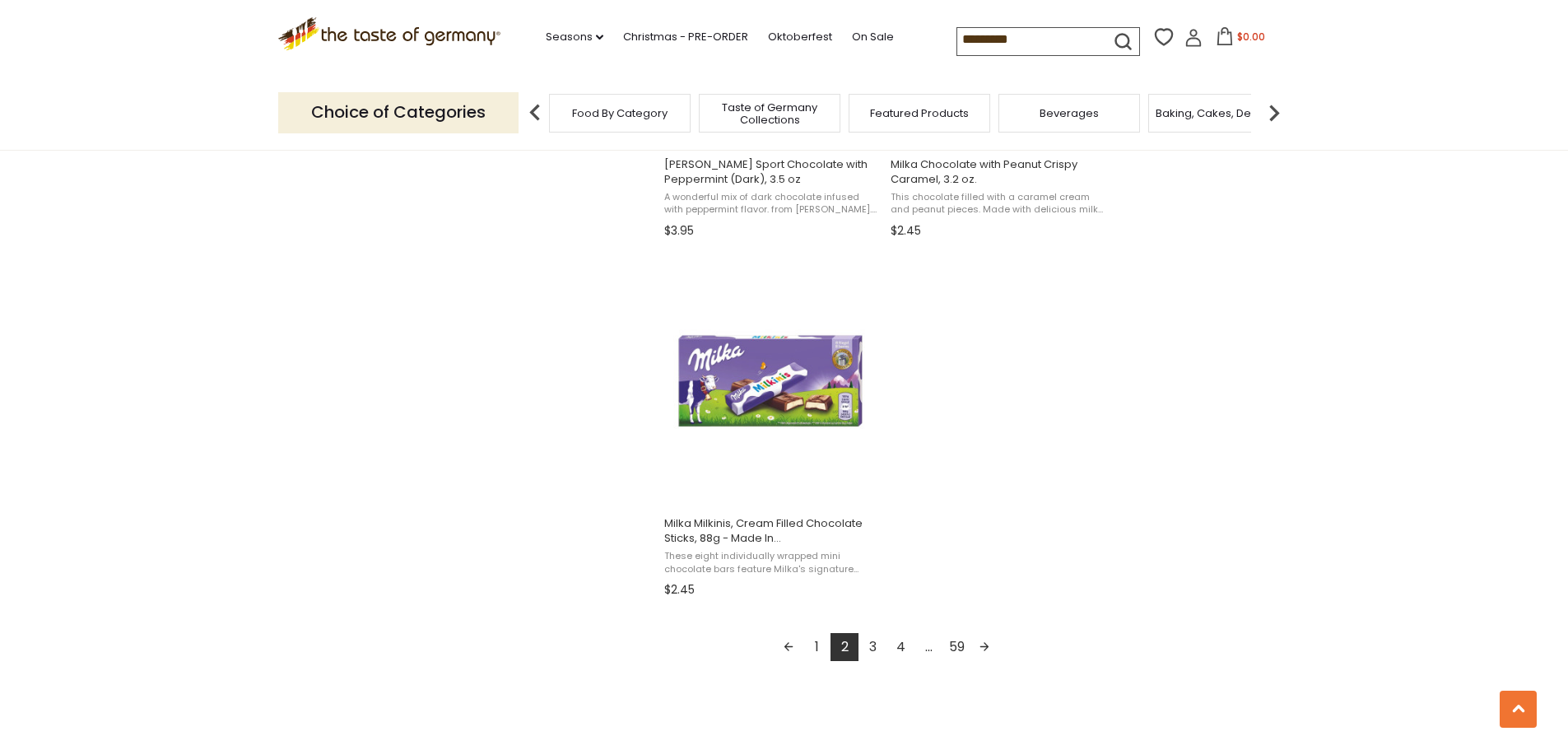
click at [871, 647] on link "3" at bounding box center [872, 647] width 28 height 28
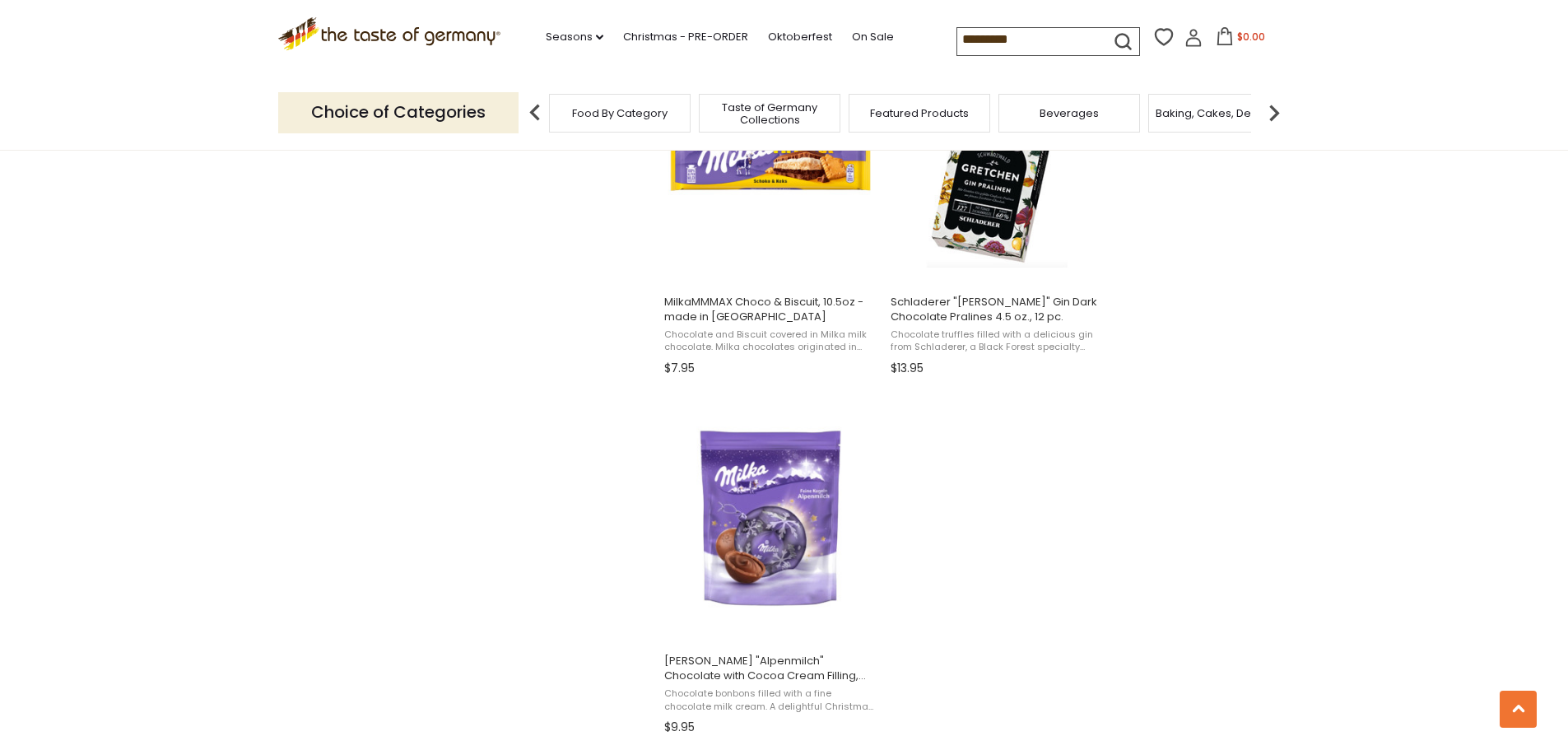
scroll to position [2799, 0]
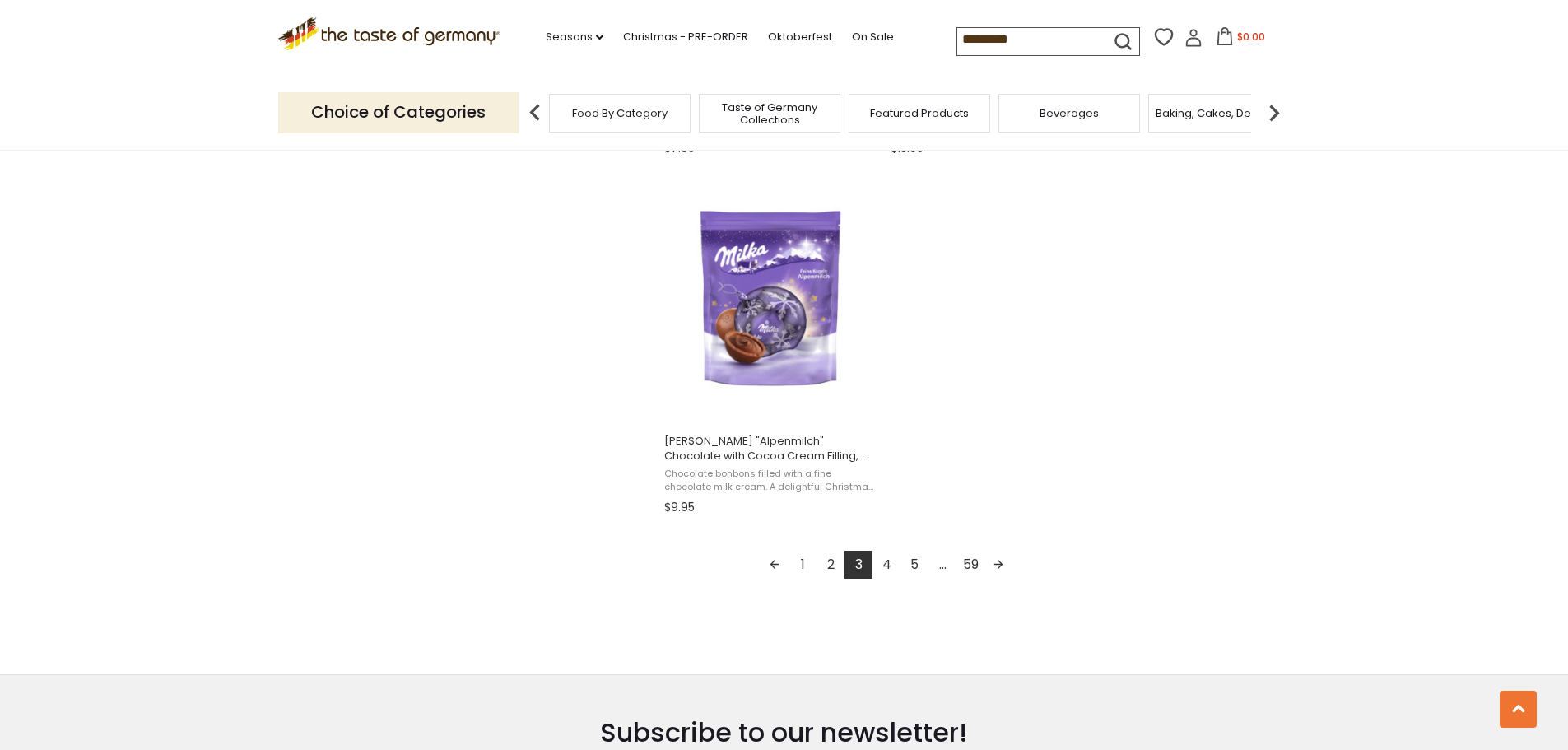
click at [888, 564] on link "4" at bounding box center [886, 564] width 28 height 28
